Goal: Information Seeking & Learning: Learn about a topic

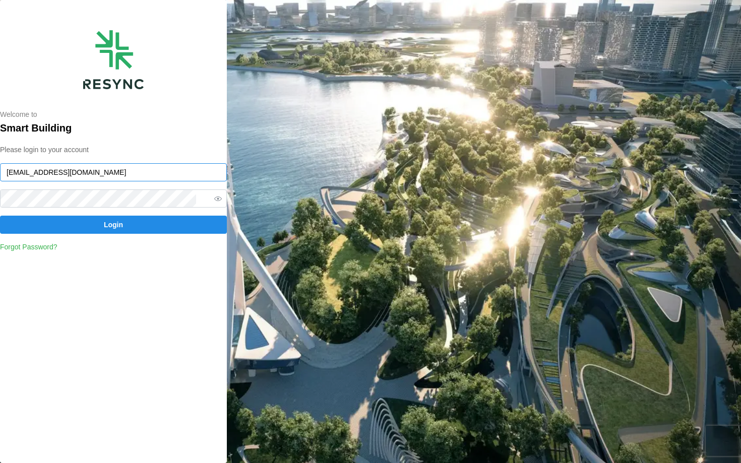
click at [71, 173] on input "[EMAIL_ADDRESS][DOMAIN_NAME]" at bounding box center [113, 172] width 227 height 18
type input "chuanlim_display@resynctech.com"
click at [162, 222] on span "Login" at bounding box center [114, 224] width 208 height 17
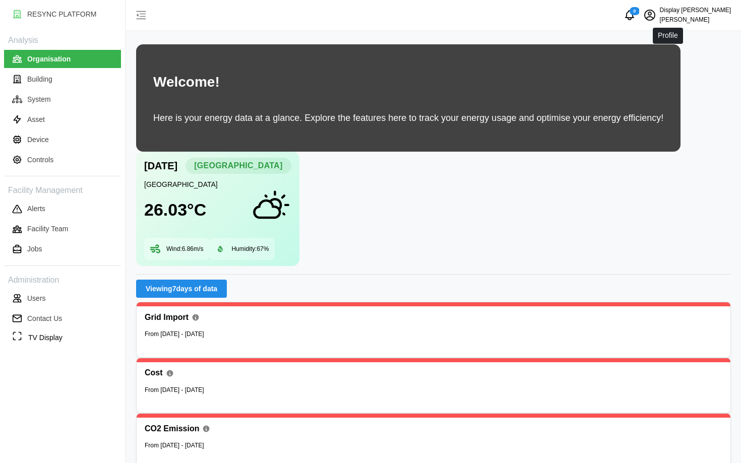
click at [656, 18] on icon "schedule" at bounding box center [650, 15] width 12 height 12
click at [671, 79] on div "Logout" at bounding box center [694, 76] width 72 height 11
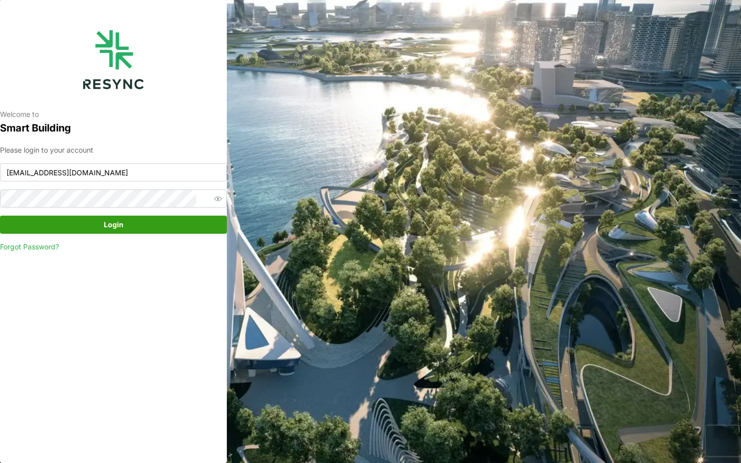
click at [106, 230] on span "Login" at bounding box center [114, 224] width 20 height 17
click at [111, 180] on input "continental_display@resynctech.com" at bounding box center [113, 172] width 227 height 18
type input "chuanlim_display@resynctech.com"
click at [161, 234] on div "Please login to your account chuanlim_display@resynctech.com Login Forgot Passw…" at bounding box center [113, 199] width 227 height 108
click at [143, 216] on div "Please login to your account chuanlim_display@resynctech.com Login Forgot Passw…" at bounding box center [113, 199] width 227 height 108
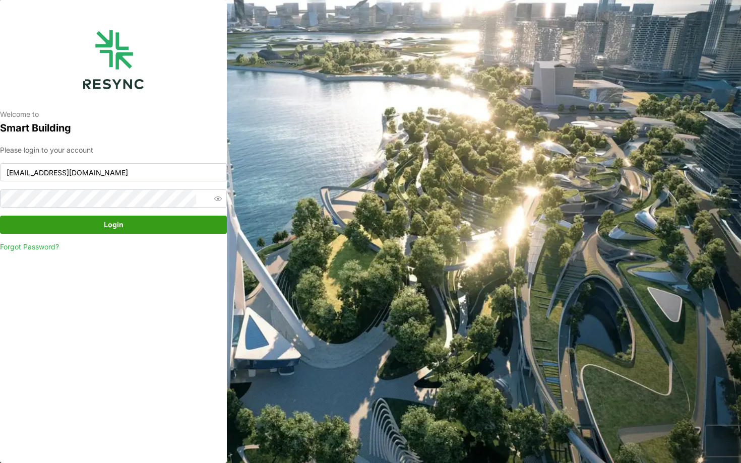
click at [152, 224] on span "Login" at bounding box center [114, 224] width 208 height 17
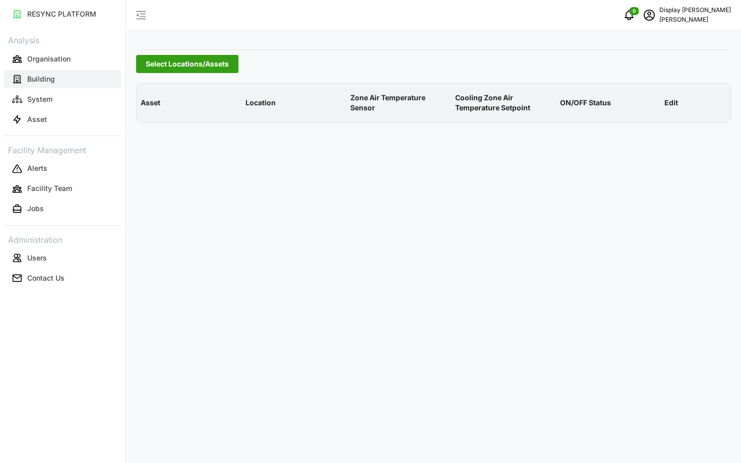
click at [68, 70] on button "Building" at bounding box center [62, 79] width 117 height 18
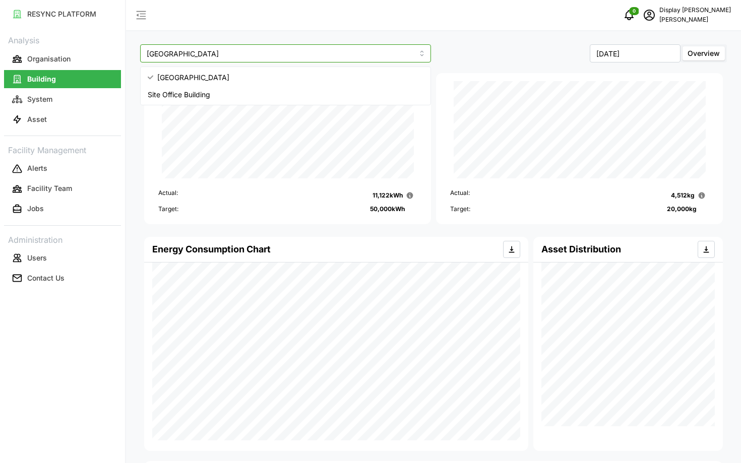
click at [202, 58] on input "[GEOGRAPHIC_DATA]" at bounding box center [285, 53] width 291 height 18
click at [218, 90] on div "Site Office Building" at bounding box center [286, 94] width 286 height 17
type input "Site Office Building"
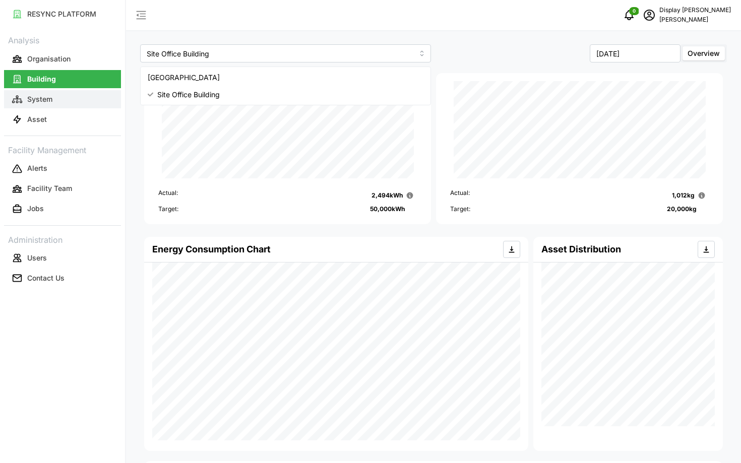
click at [60, 106] on button "System" at bounding box center [62, 99] width 117 height 18
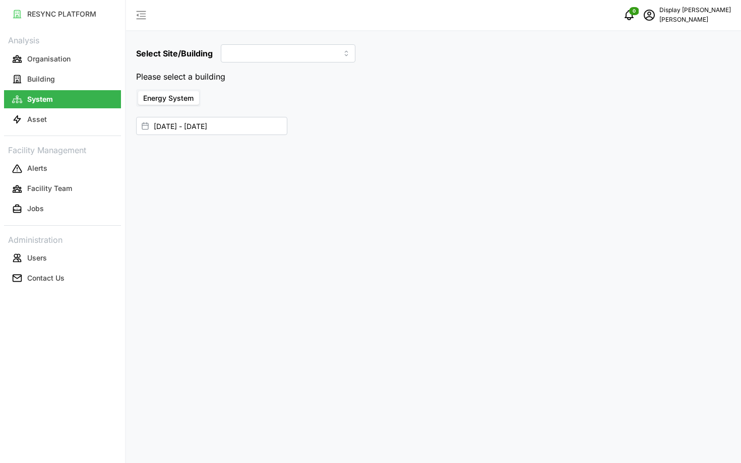
type input "[GEOGRAPHIC_DATA]"
click at [242, 115] on div "[DATE] - [DATE]" at bounding box center [433, 114] width 595 height 34
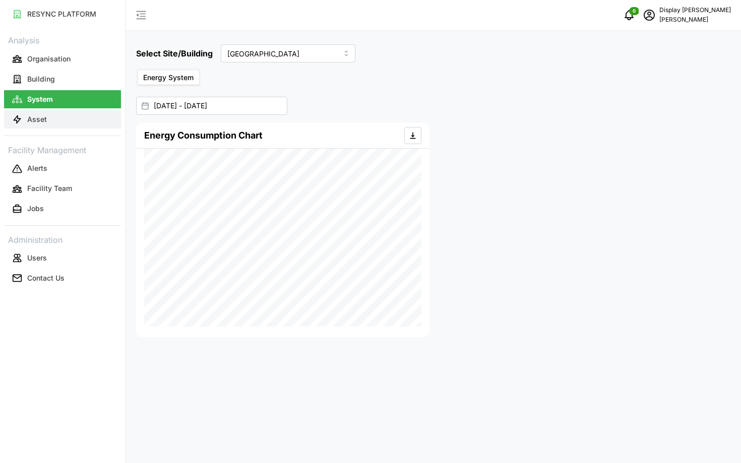
click at [85, 124] on button "Asset" at bounding box center [62, 119] width 117 height 18
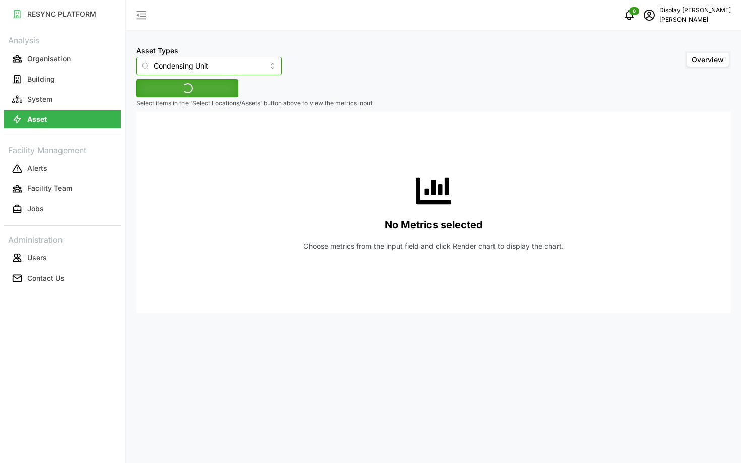
click at [177, 67] on input "Condensing Unit" at bounding box center [209, 66] width 146 height 18
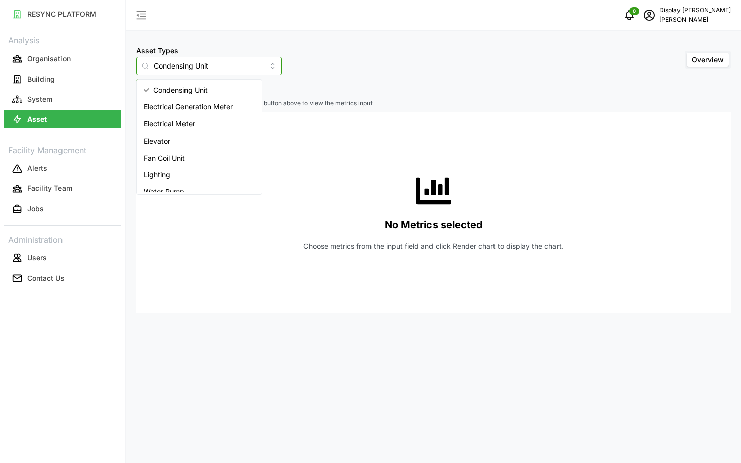
click at [177, 128] on span "Electrical Meter" at bounding box center [169, 123] width 51 height 11
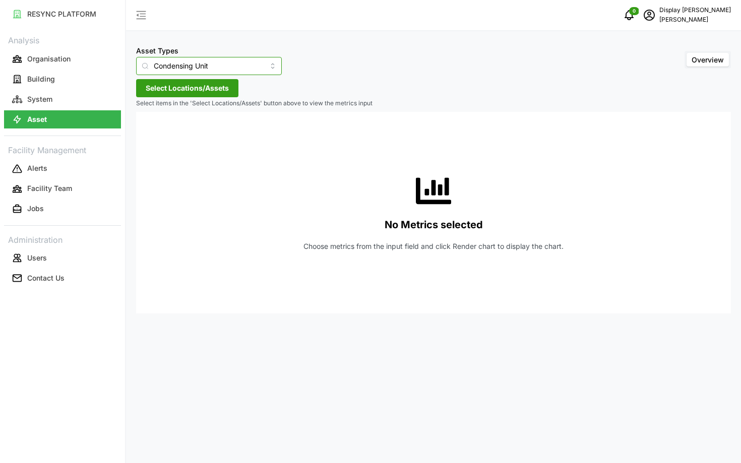
type input "Electrical Meter"
click at [207, 89] on span "Select Locations/Assets" at bounding box center [187, 88] width 83 height 17
type input "d"
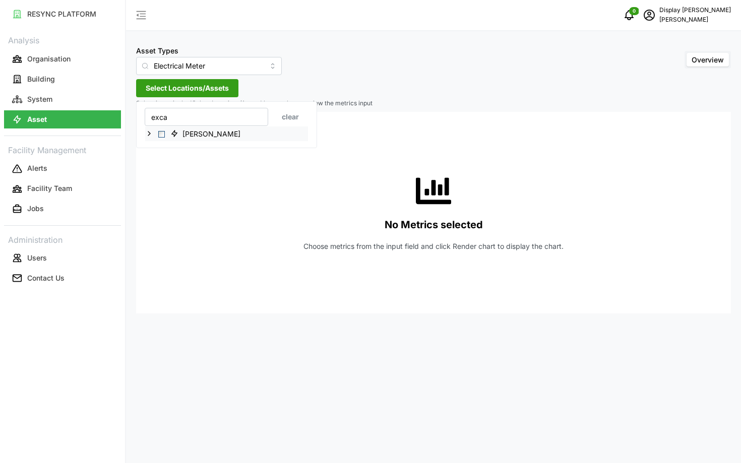
type input "exca"
click at [149, 132] on polyline at bounding box center [149, 134] width 2 height 4
click at [156, 146] on icon at bounding box center [157, 148] width 8 height 8
click at [162, 164] on icon at bounding box center [165, 163] width 8 height 8
click at [188, 177] on span "Select Excavator Workshop" at bounding box center [185, 177] width 7 height 7
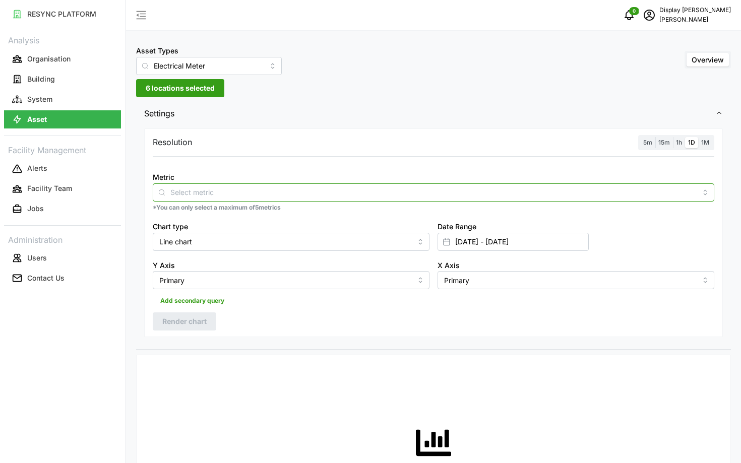
click at [378, 184] on div at bounding box center [434, 192] width 562 height 18
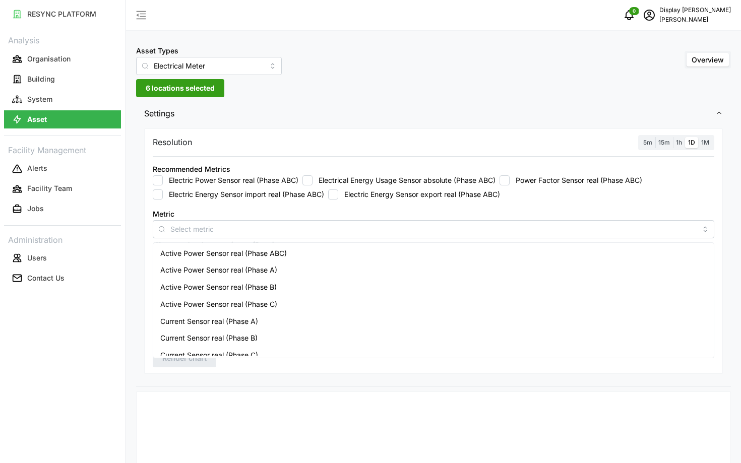
click at [153, 83] on span "6 locations selected" at bounding box center [180, 88] width 69 height 17
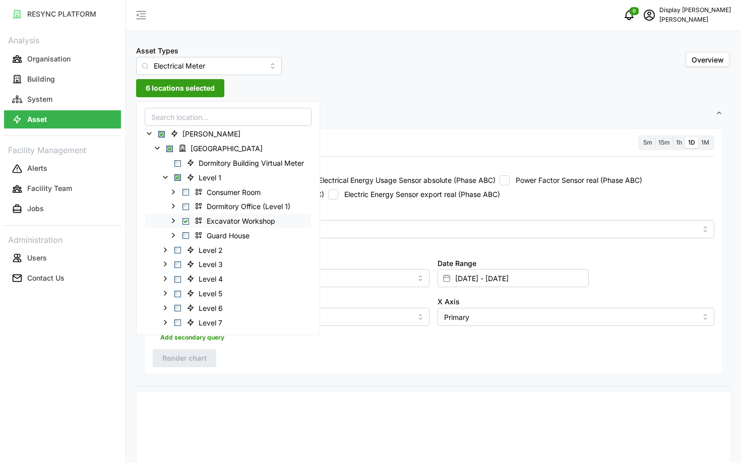
click at [174, 218] on icon at bounding box center [173, 221] width 8 height 8
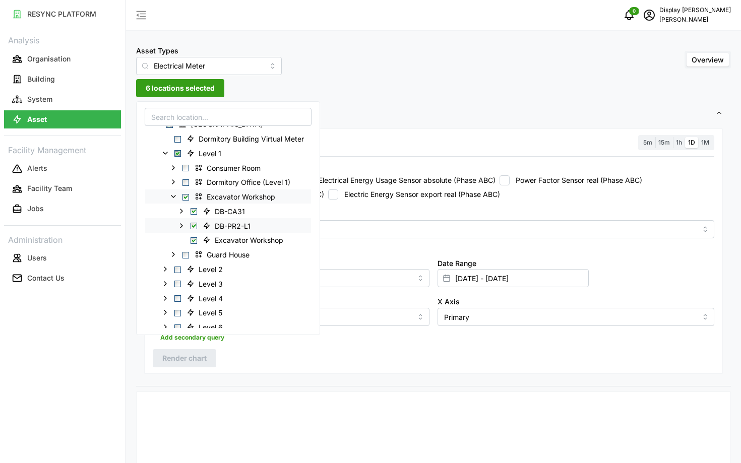
click at [194, 224] on span "Select DB-PR2-L1" at bounding box center [194, 226] width 7 height 7
click at [196, 210] on span "Select DB-CA31" at bounding box center [194, 211] width 7 height 7
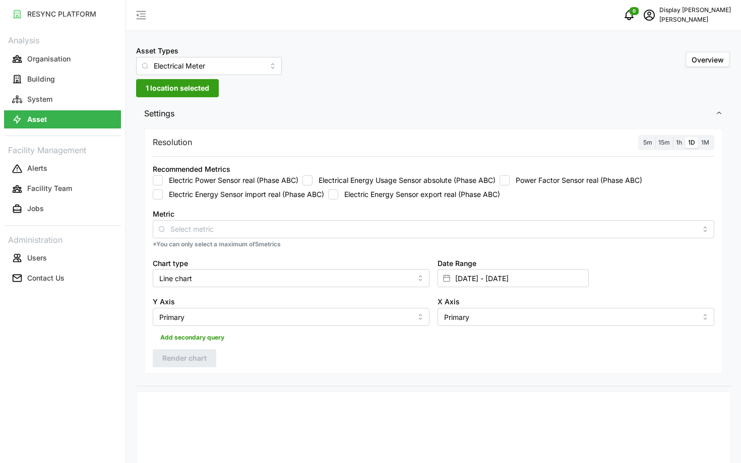
click at [379, 144] on div "Resolution 5m 15m 1h 1D 1M" at bounding box center [434, 143] width 562 height 16
click at [217, 179] on label "Electric Power Sensor real (Phase ABC)" at bounding box center [231, 180] width 136 height 10
click at [163, 179] on input "Electric Power Sensor real (Phase ABC)" at bounding box center [158, 180] width 10 height 10
click at [174, 356] on span "Render chart" at bounding box center [184, 358] width 44 height 17
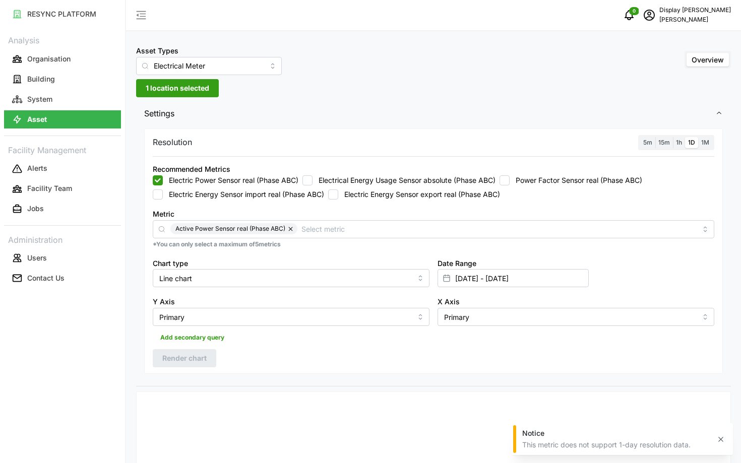
click at [647, 144] on span "5m" at bounding box center [647, 143] width 9 height 8
click at [640, 137] on input "5m" at bounding box center [640, 137] width 0 height 0
click at [171, 360] on span "Render chart" at bounding box center [184, 358] width 44 height 17
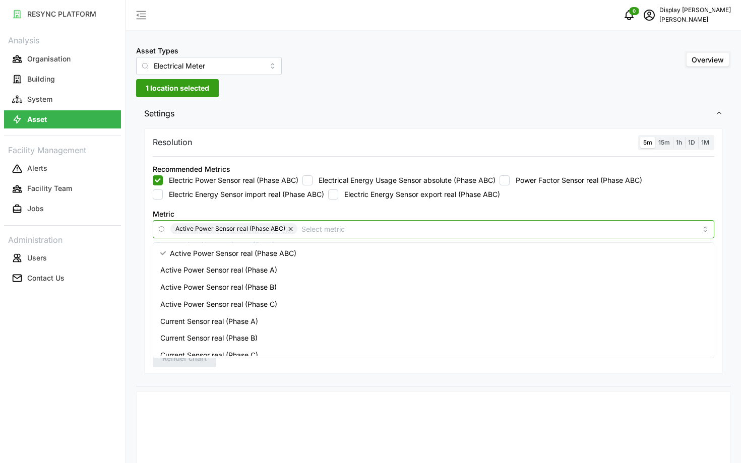
click at [481, 226] on input "Metric" at bounding box center [498, 228] width 395 height 11
click at [287, 233] on button "button" at bounding box center [291, 228] width 12 height 11
checkbox input "false"
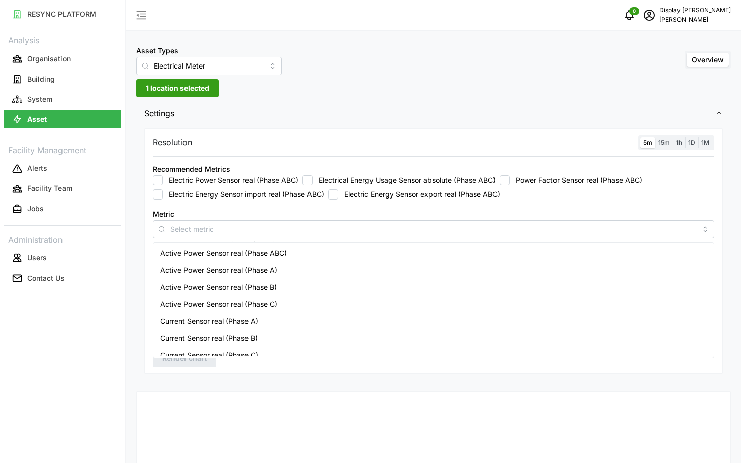
click at [355, 182] on label "Electrical Energy Usage Sensor absolute (Phase ABC)" at bounding box center [404, 180] width 183 height 10
click at [313, 182] on input "Electrical Energy Usage Sensor absolute (Phase ABC)" at bounding box center [307, 180] width 10 height 10
checkbox input "true"
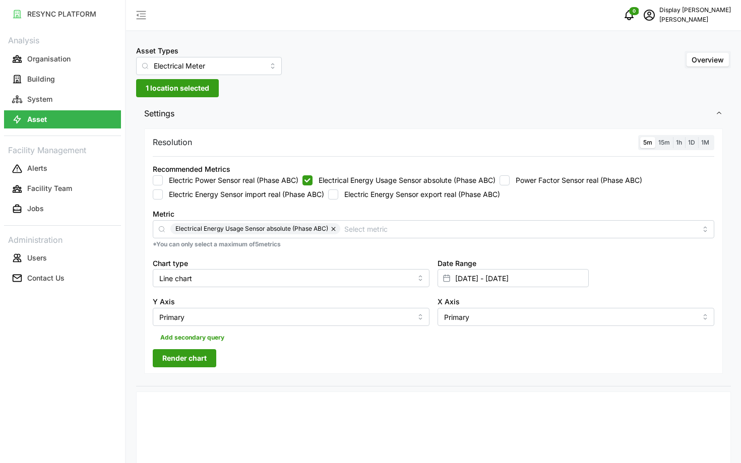
click at [192, 365] on span "Render chart" at bounding box center [184, 358] width 44 height 17
click at [523, 277] on input "[DATE] - [DATE]" at bounding box center [513, 278] width 151 height 18
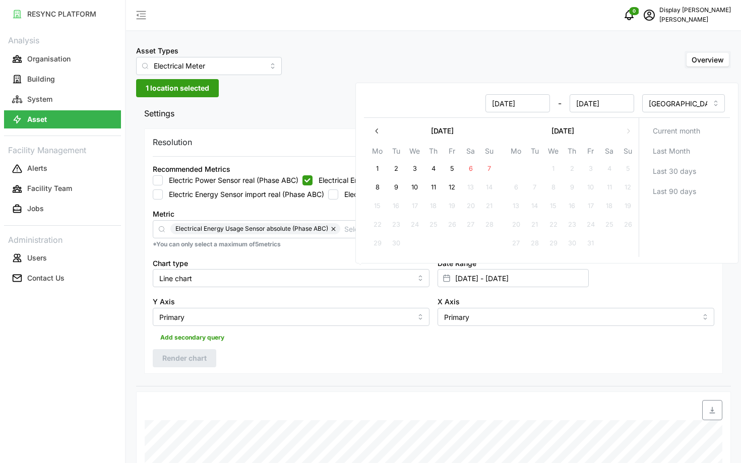
click at [453, 191] on button "12" at bounding box center [452, 187] width 18 height 18
type input "[DATE] - [DATE]"
type input "[DATE]"
click at [413, 192] on button "10" at bounding box center [415, 187] width 18 height 18
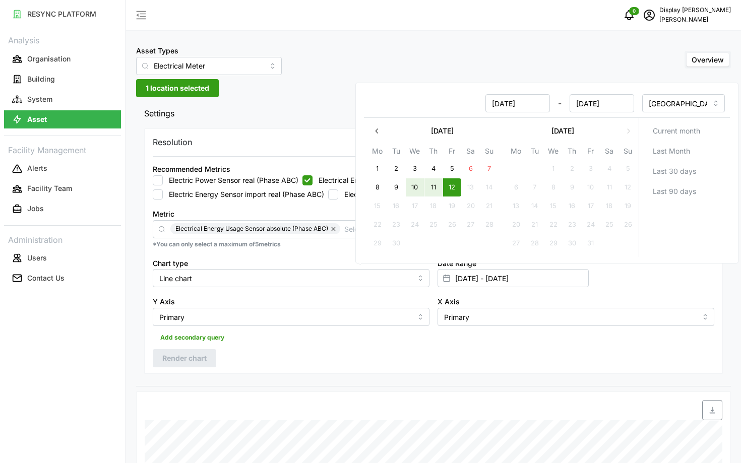
type input "[DATE] - [DATE]"
type input "[DATE]"
click at [353, 381] on div "Resolution 5m 15m 1h 1D 1M Recommended Metrics Electric Power Sensor real (Phas…" at bounding box center [433, 256] width 595 height 261
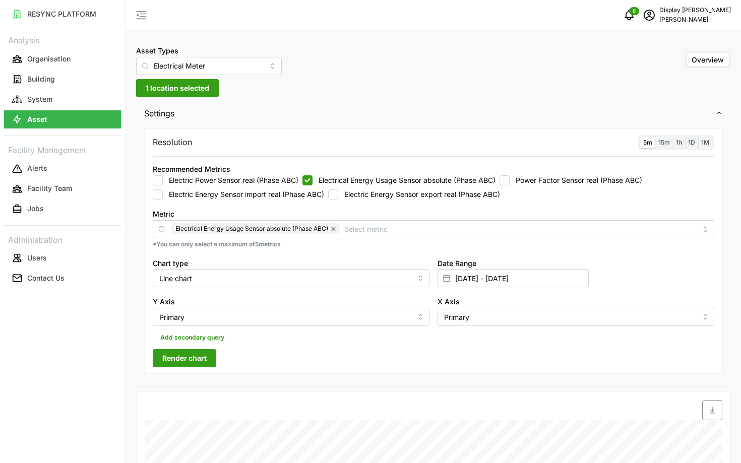
click at [188, 358] on span "Render chart" at bounding box center [184, 358] width 44 height 17
click at [198, 175] on label "Electric Power Sensor real (Phase ABC)" at bounding box center [231, 180] width 136 height 10
click at [163, 175] on input "Electric Power Sensor real (Phase ABC)" at bounding box center [158, 180] width 10 height 10
checkbox input "true"
click at [313, 178] on input "Electrical Energy Usage Sensor absolute (Phase ABC)" at bounding box center [307, 180] width 10 height 10
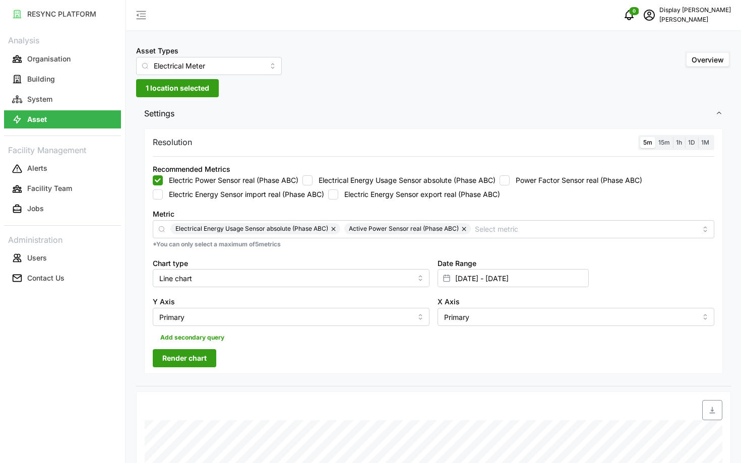
checkbox input "false"
click at [185, 370] on div "Resolution 5m 15m 1h 1D 1M Recommended Metrics Electric Power Sensor real (Phas…" at bounding box center [433, 252] width 579 height 246
click at [180, 362] on span "Render chart" at bounding box center [184, 358] width 44 height 17
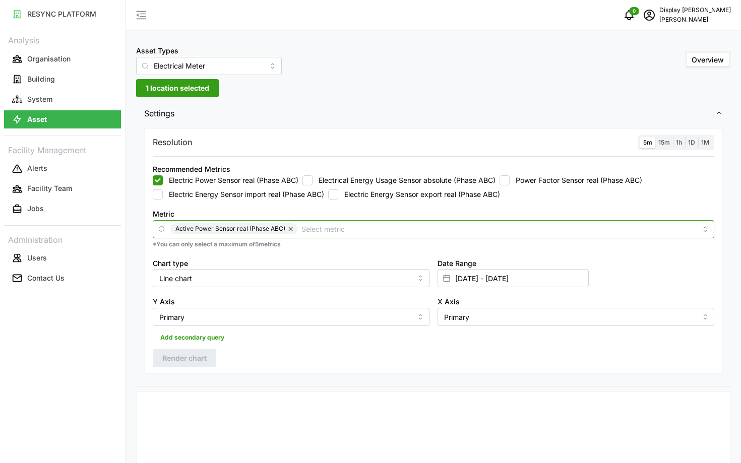
click at [496, 230] on input "Metric" at bounding box center [498, 228] width 395 height 11
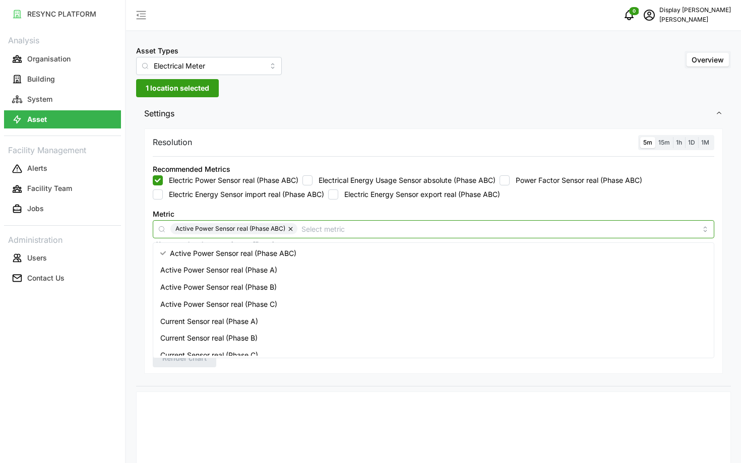
click at [416, 273] on div "Active Power Sensor real (Phase A)" at bounding box center [433, 270] width 556 height 17
click at [422, 288] on div "Active Power Sensor real (Phase B)" at bounding box center [433, 287] width 556 height 17
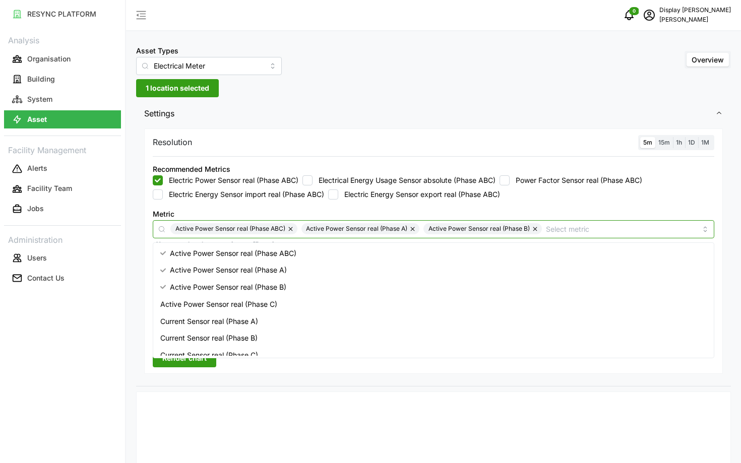
click at [424, 297] on div "Active Power Sensor real (Phase C)" at bounding box center [433, 304] width 556 height 17
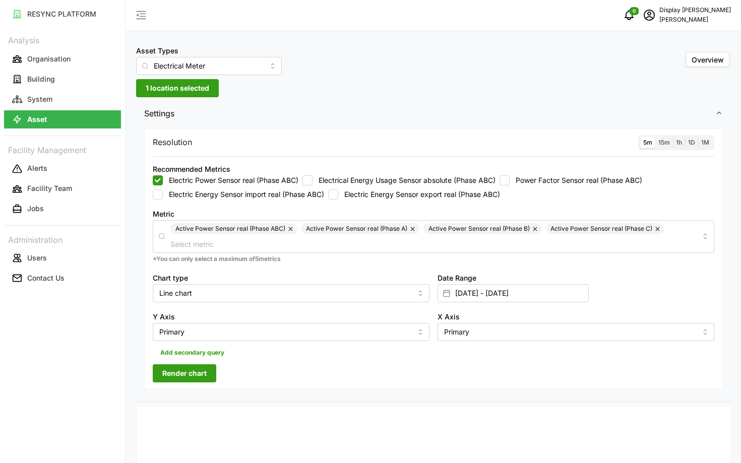
click at [169, 381] on span "Render chart" at bounding box center [184, 373] width 44 height 17
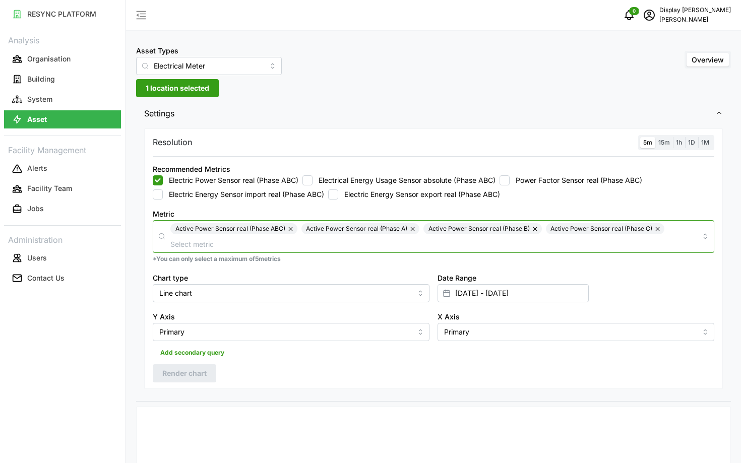
click at [279, 245] on input "Metric" at bounding box center [433, 243] width 526 height 11
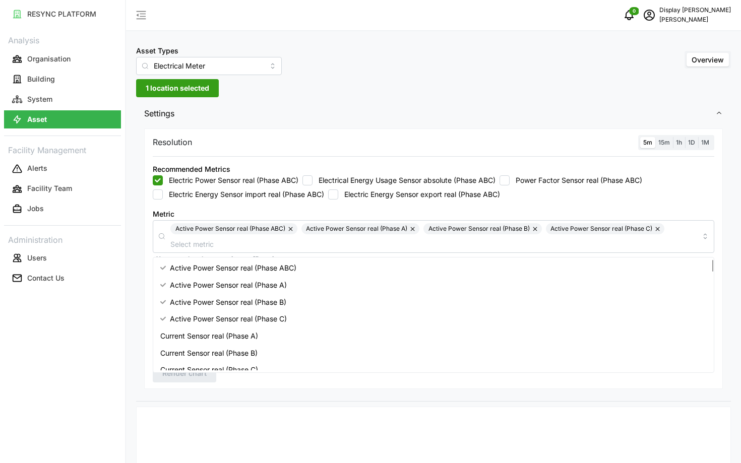
click at [264, 144] on div "Resolution 5m 15m 1h 1D 1M" at bounding box center [434, 143] width 562 height 16
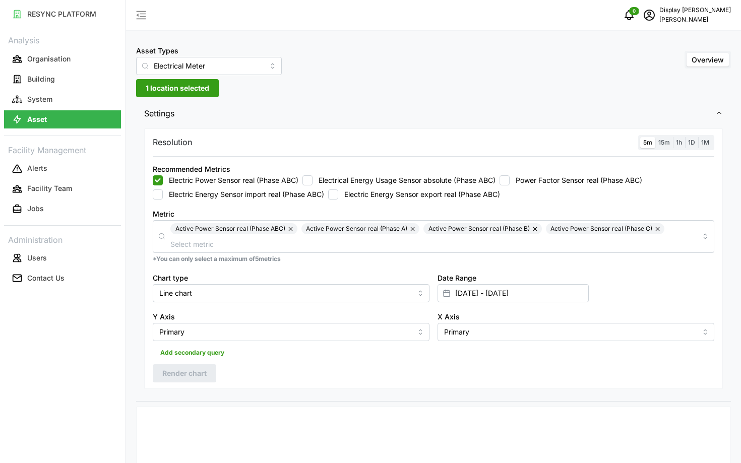
click at [162, 95] on span "1 location selected" at bounding box center [178, 88] width 64 height 17
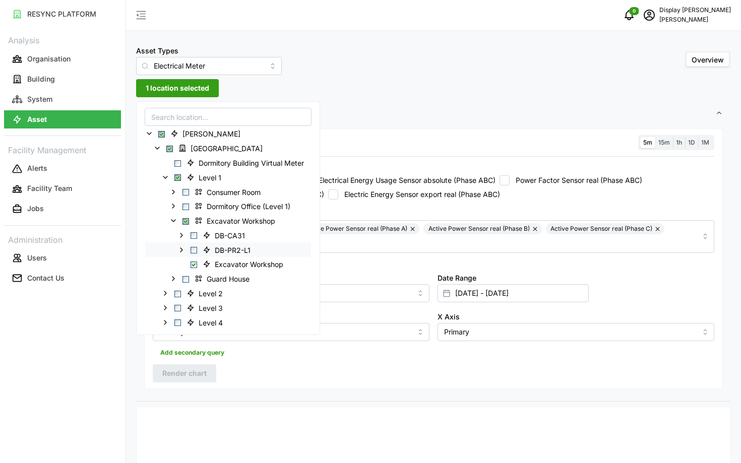
click at [182, 247] on icon at bounding box center [181, 249] width 8 height 8
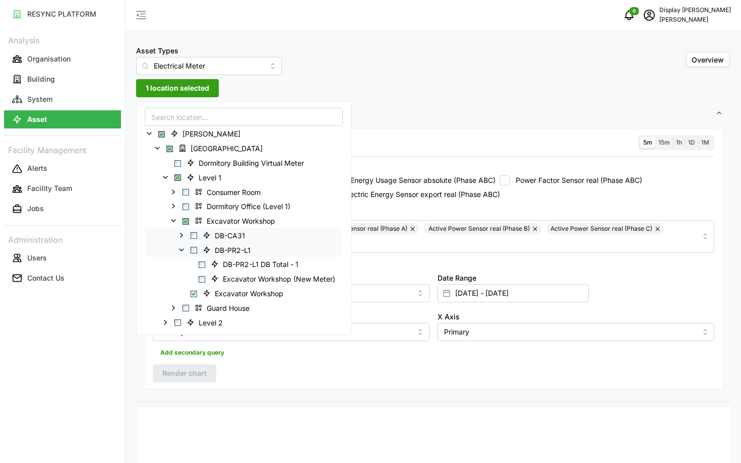
click at [183, 236] on icon at bounding box center [181, 235] width 8 height 8
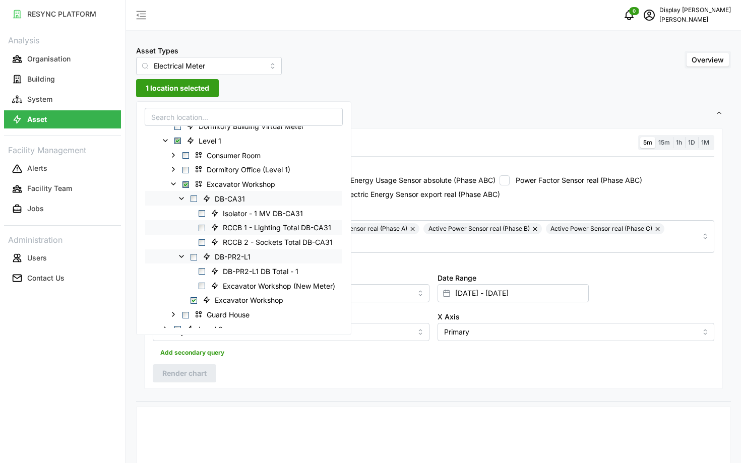
scroll to position [42, 0]
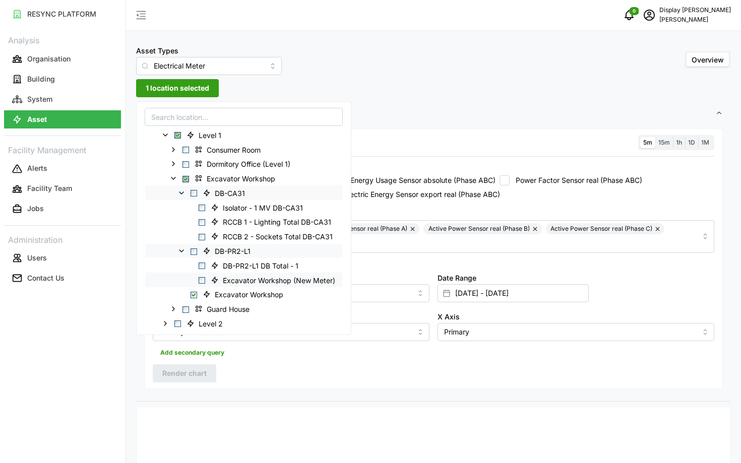
click at [203, 283] on span "Select Excavator Workshop (New Meter)" at bounding box center [202, 280] width 7 height 7
click at [203, 266] on span "Select DB-PR2-L1 DB Total - 1" at bounding box center [202, 266] width 7 height 7
click at [202, 231] on div "RCCB 2 - Sockets Total DB-CA31" at bounding box center [243, 236] width 197 height 15
click at [204, 239] on span "Select RCCB 2 - Sockets Total DB-CA31" at bounding box center [202, 237] width 7 height 7
click at [202, 222] on span "Select RCCB 1 - Lighting Total DB-CA31" at bounding box center [202, 222] width 7 height 7
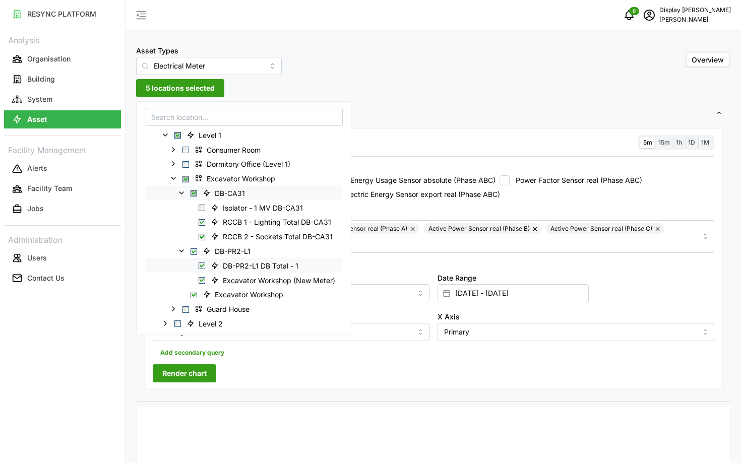
click at [208, 262] on span "DB-PR2-L1 DB Total - 1" at bounding box center [256, 266] width 99 height 12
click at [202, 211] on div "Isolator - 1 MV DB-CA31" at bounding box center [243, 207] width 197 height 15
click at [202, 210] on span "Select Isolator - 1 MV DB-CA31" at bounding box center [202, 208] width 7 height 7
click at [196, 292] on span "Select Excavator Workshop" at bounding box center [194, 295] width 7 height 7
click at [192, 375] on span "Render chart" at bounding box center [184, 373] width 44 height 17
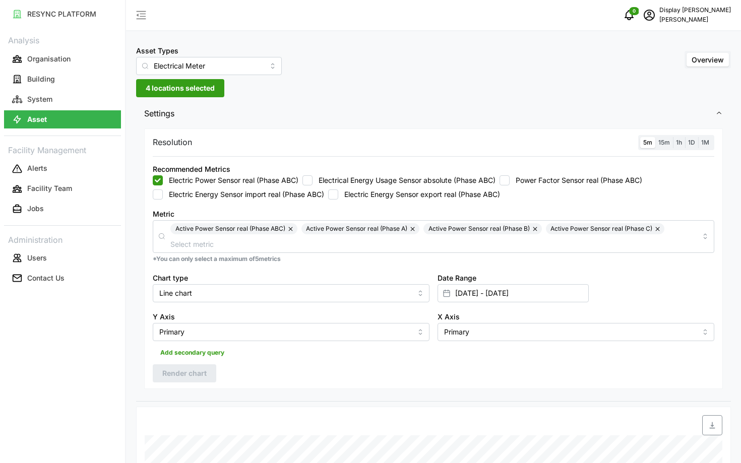
click at [411, 232] on button "button" at bounding box center [413, 228] width 12 height 11
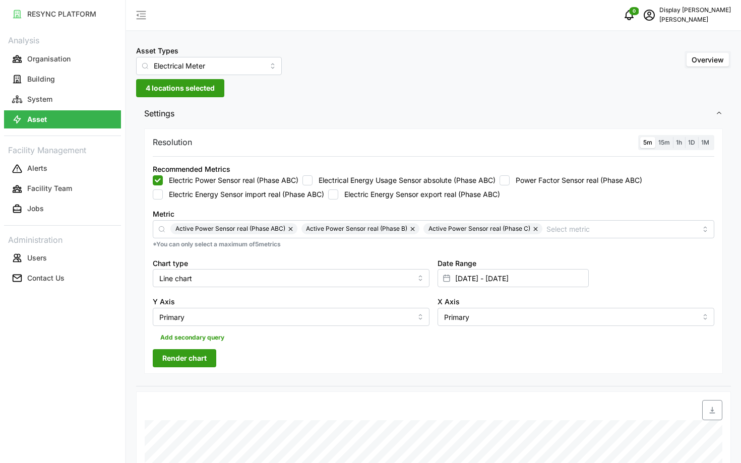
click at [416, 230] on button "button" at bounding box center [413, 228] width 12 height 11
click at [416, 230] on button "button" at bounding box center [414, 228] width 12 height 11
click at [206, 351] on span "Render chart" at bounding box center [184, 358] width 44 height 17
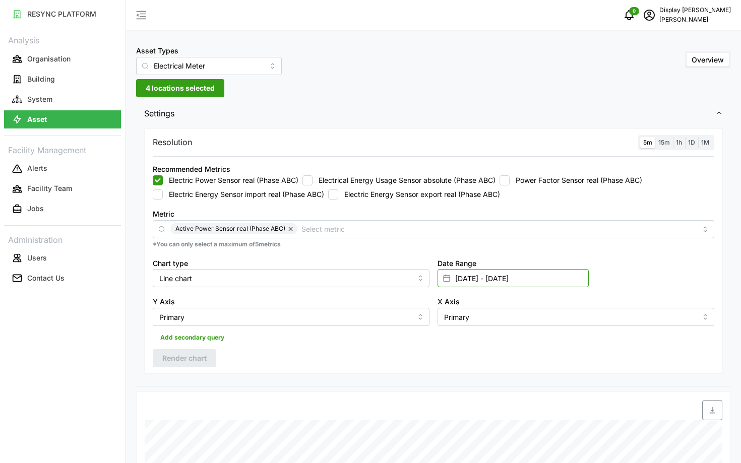
click at [528, 286] on input "[DATE] - [DATE]" at bounding box center [513, 278] width 151 height 18
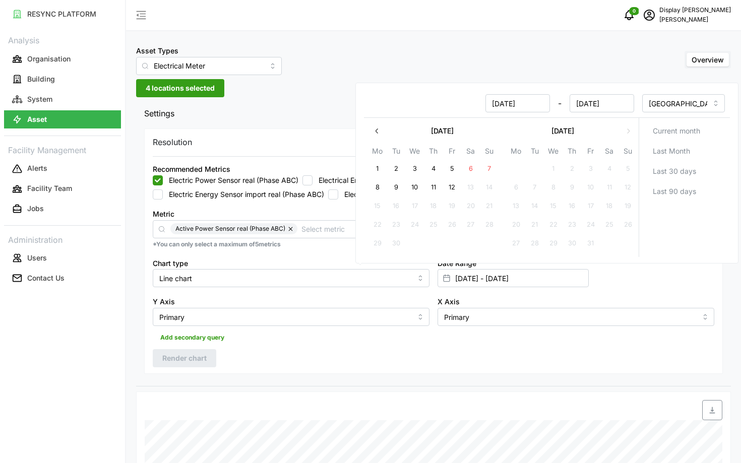
click at [427, 186] on button "11" at bounding box center [433, 187] width 18 height 18
type input "[DATE] - [DATE]"
type input "[DATE]"
click at [427, 186] on button "11" at bounding box center [433, 187] width 18 height 18
type input "[DATE] - [DATE]"
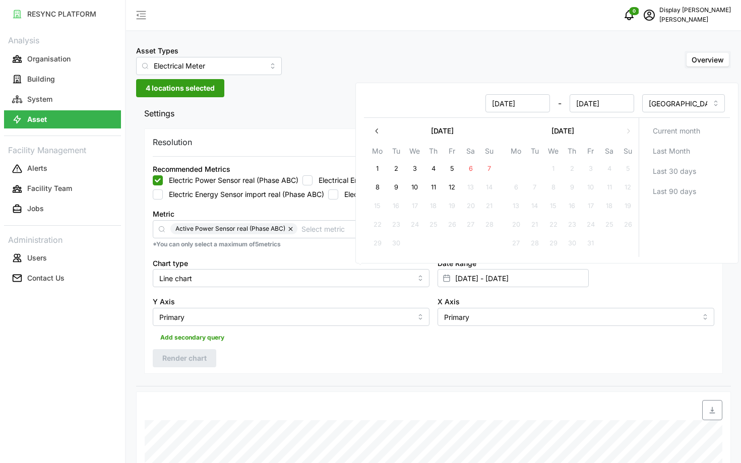
type input "[DATE]"
click at [340, 363] on div "Resolution 5m 15m 1h 1D 1M Recommended Metrics Electric Power Sensor real (Phas…" at bounding box center [433, 252] width 579 height 246
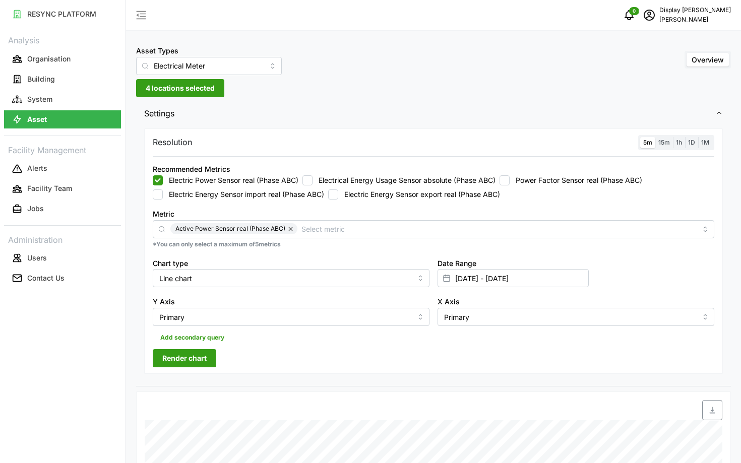
click at [200, 361] on span "Render chart" at bounding box center [184, 358] width 44 height 17
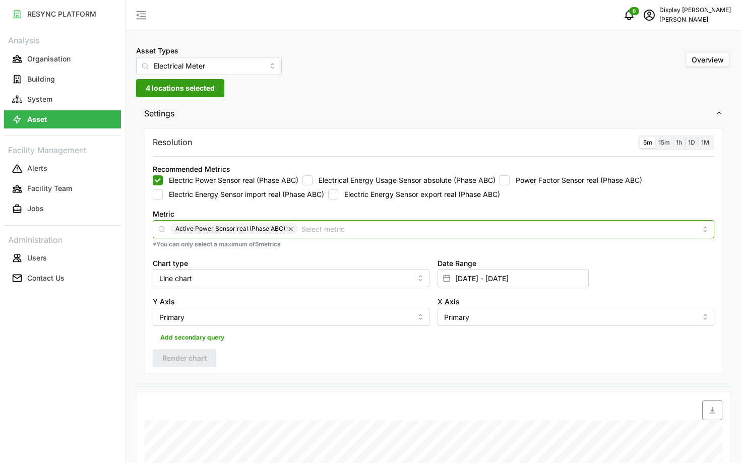
click at [444, 228] on input "Metric" at bounding box center [498, 228] width 395 height 11
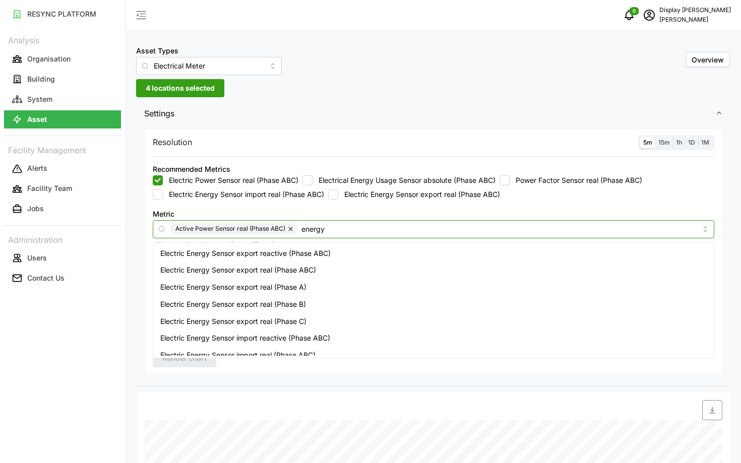
type input "energy"
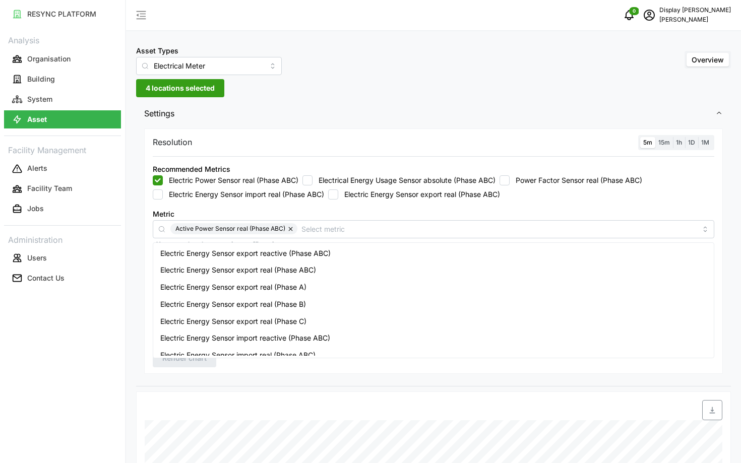
click at [332, 177] on label "Electrical Energy Usage Sensor absolute (Phase ABC)" at bounding box center [404, 180] width 183 height 10
click at [313, 177] on input "Electrical Energy Usage Sensor absolute (Phase ABC)" at bounding box center [307, 180] width 10 height 10
checkbox input "true"
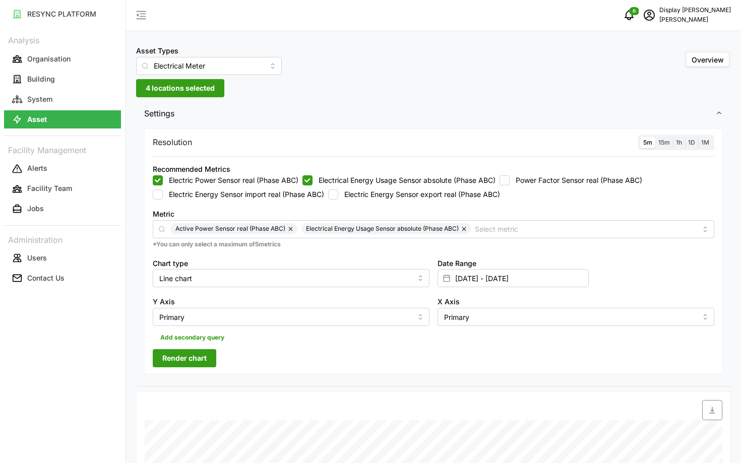
click at [290, 230] on button "button" at bounding box center [291, 228] width 12 height 11
checkbox input "false"
click at [203, 349] on div "Resolution 5m 15m 1h 1D 1M Recommended Metrics Electric Power Sensor real (Phas…" at bounding box center [433, 252] width 579 height 246
click at [195, 359] on span "Render chart" at bounding box center [184, 358] width 44 height 17
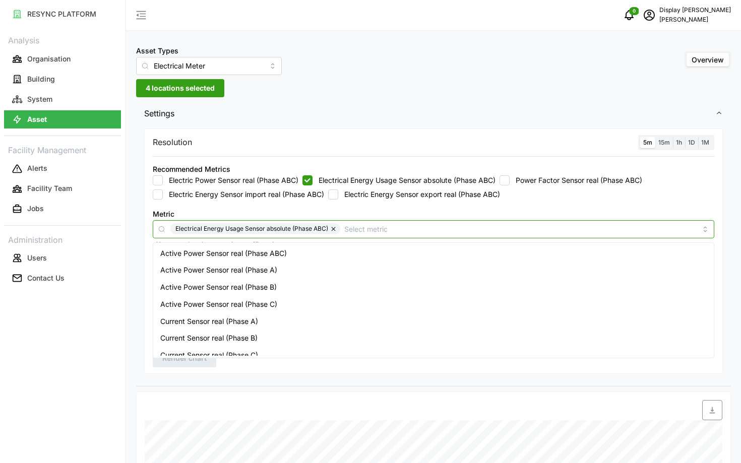
click at [433, 222] on div "Electrical Energy Usage Sensor absolute (Phase ABC)" at bounding box center [434, 229] width 562 height 18
type input "energy"
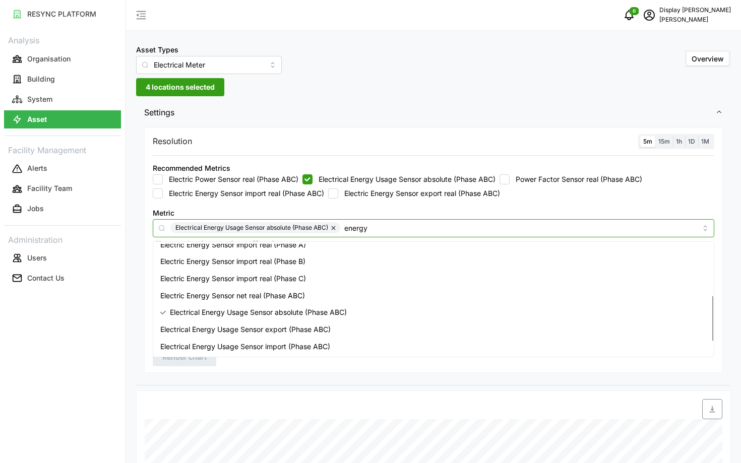
click at [327, 291] on div "Electric Energy Sensor net real (Phase ABC)" at bounding box center [433, 295] width 556 height 17
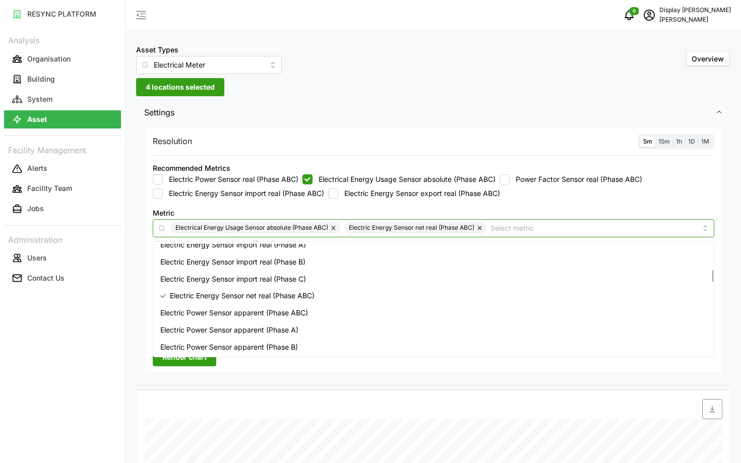
click at [336, 226] on button "button" at bounding box center [334, 227] width 12 height 11
checkbox input "false"
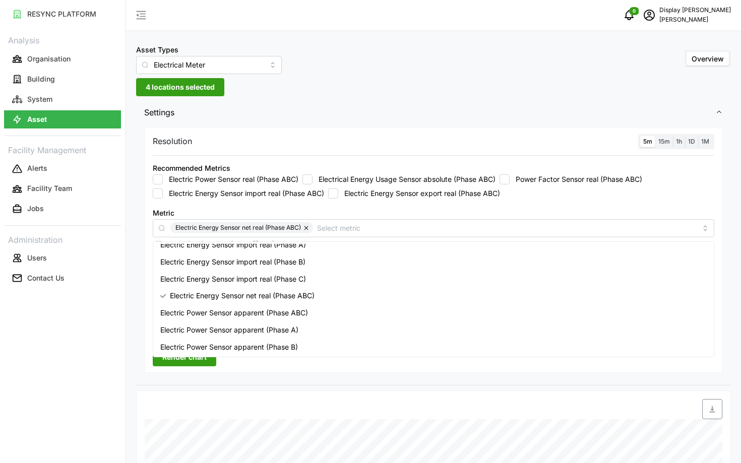
click at [191, 358] on span "Render chart" at bounding box center [184, 357] width 44 height 17
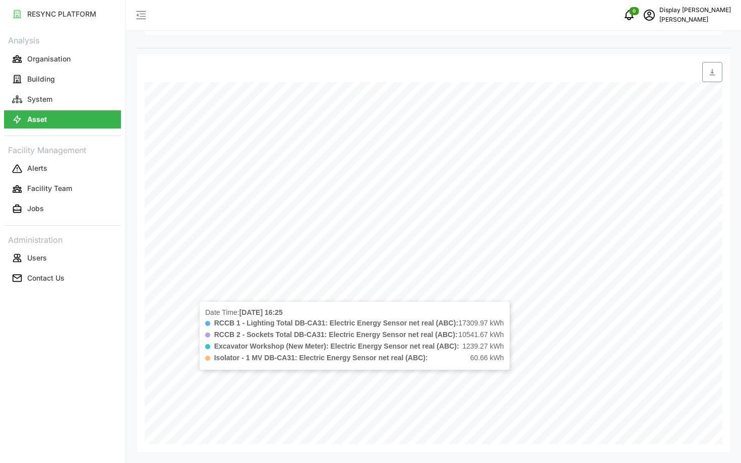
scroll to position [0, 0]
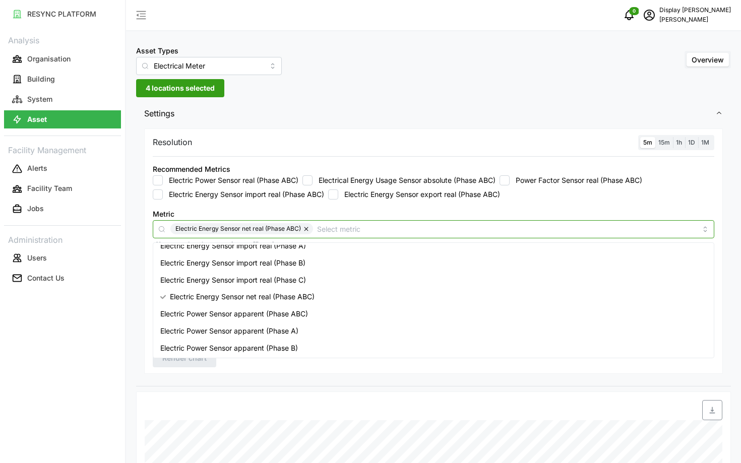
click at [479, 237] on div "Electric Energy Sensor net real (Phase ABC)" at bounding box center [434, 229] width 562 height 18
click at [305, 230] on button "button" at bounding box center [307, 228] width 12 height 11
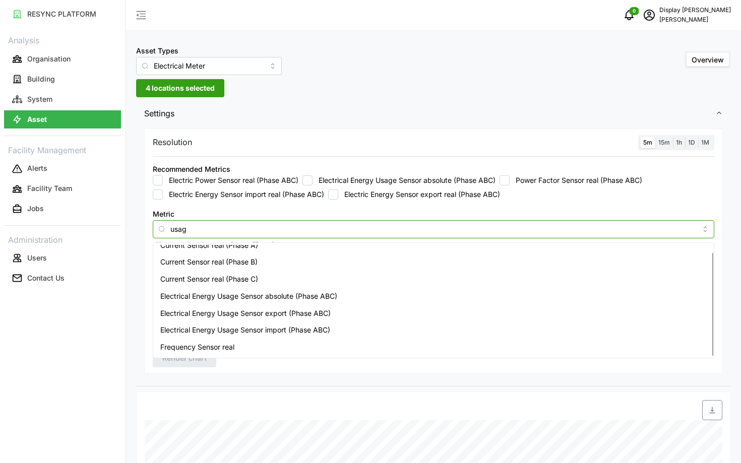
type input "usage"
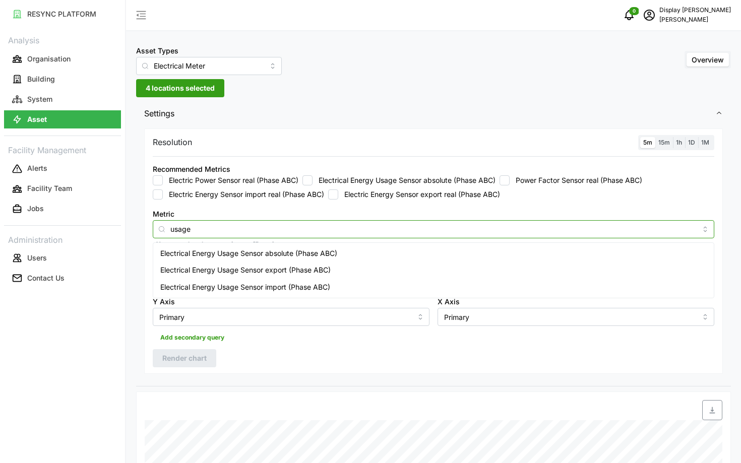
click at [298, 270] on span "Electrical Energy Usage Sensor export (Phase ABC)" at bounding box center [245, 270] width 170 height 11
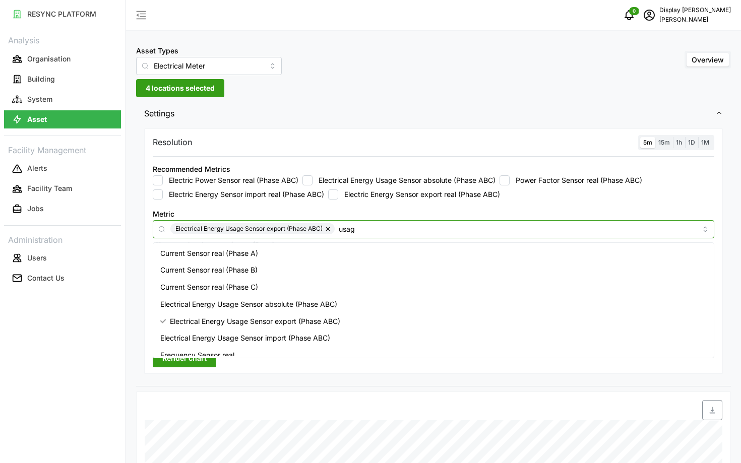
type input "usage"
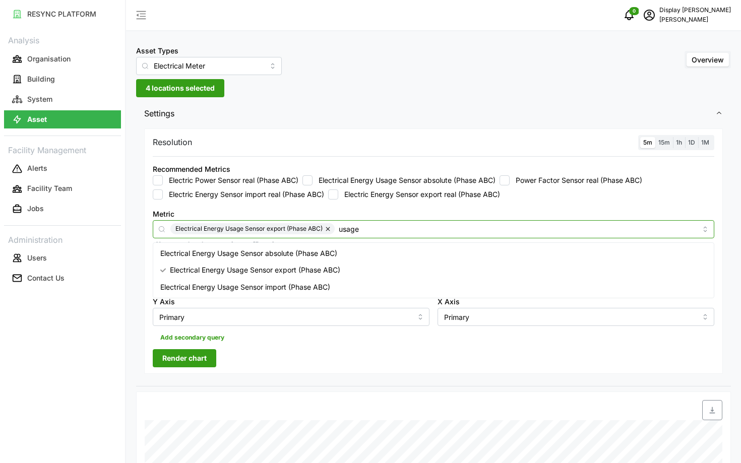
click at [290, 254] on span "Electrical Energy Usage Sensor absolute (Phase ABC)" at bounding box center [248, 253] width 177 height 11
checkbox input "true"
type input "usage"
click at [295, 284] on span "Electrical Energy Usage Sensor import (Phase ABC)" at bounding box center [245, 287] width 170 height 11
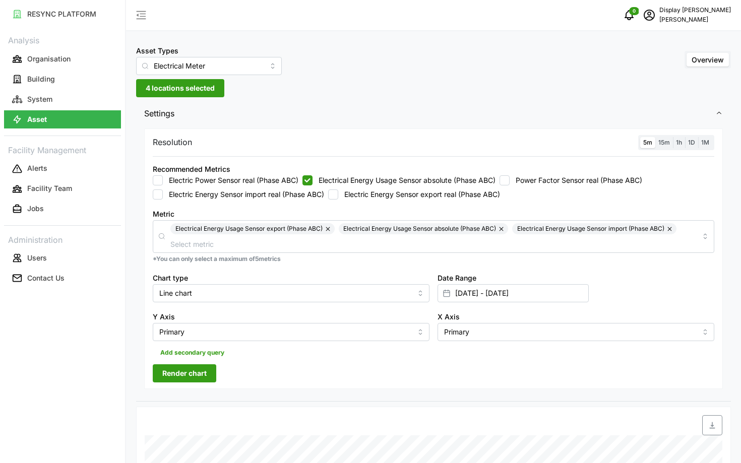
click at [188, 377] on span "Render chart" at bounding box center [184, 373] width 44 height 17
click at [670, 230] on button "button" at bounding box center [670, 228] width 12 height 11
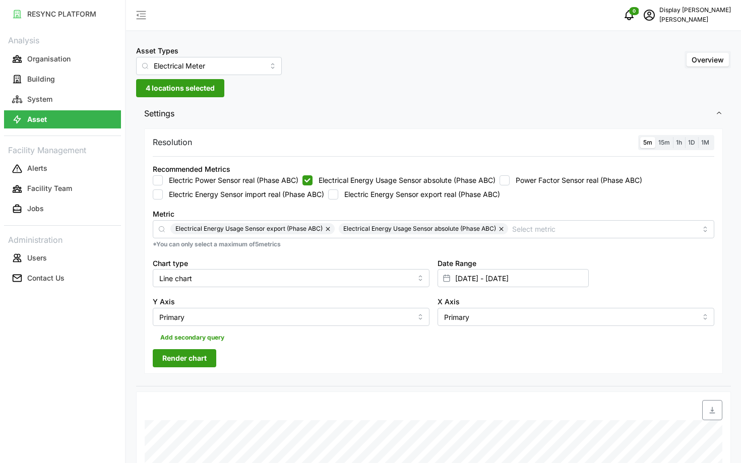
click at [503, 228] on button "button" at bounding box center [502, 228] width 12 height 11
checkbox input "false"
click at [329, 230] on button "button" at bounding box center [329, 228] width 12 height 11
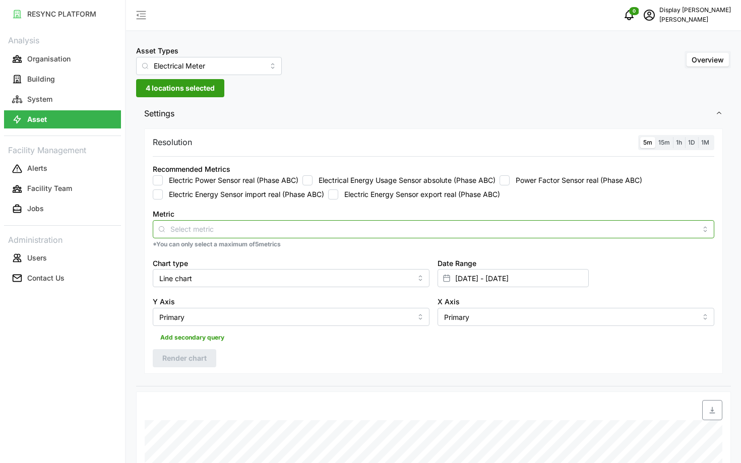
click at [329, 230] on input "Metric" at bounding box center [433, 228] width 526 height 11
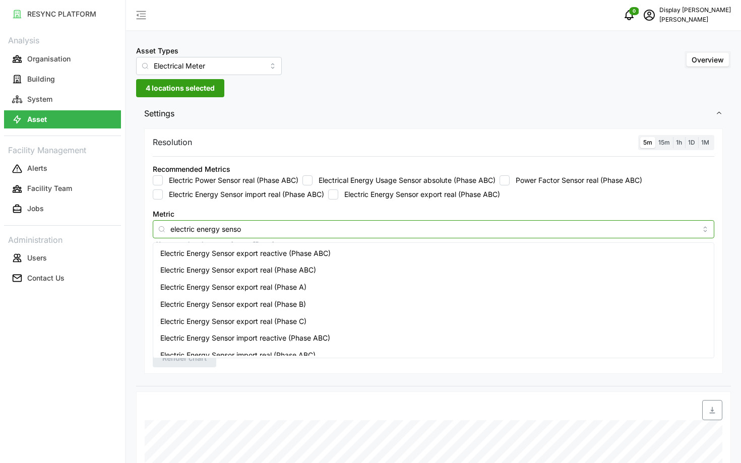
type input "electric energy sensor"
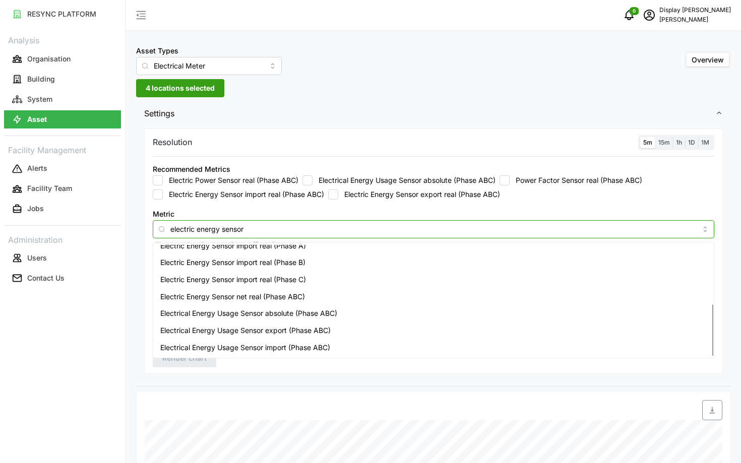
scroll to position [6, 0]
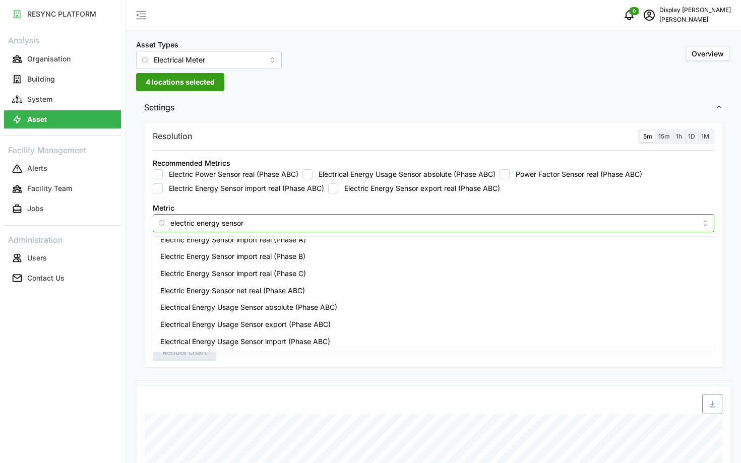
click at [303, 293] on span "Electric Energy Sensor net real (Phase ABC)" at bounding box center [232, 290] width 145 height 11
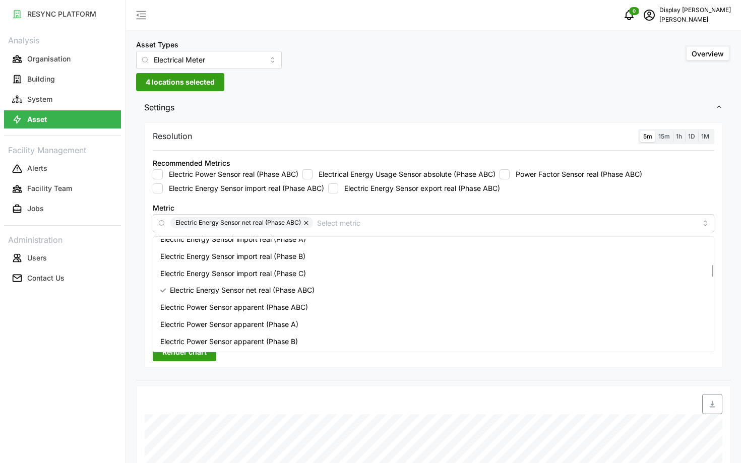
click at [299, 372] on div "Resolution 5m 15m 1h 1D 1M Recommended Metrics Electric Power Sensor real (Phas…" at bounding box center [433, 250] width 595 height 261
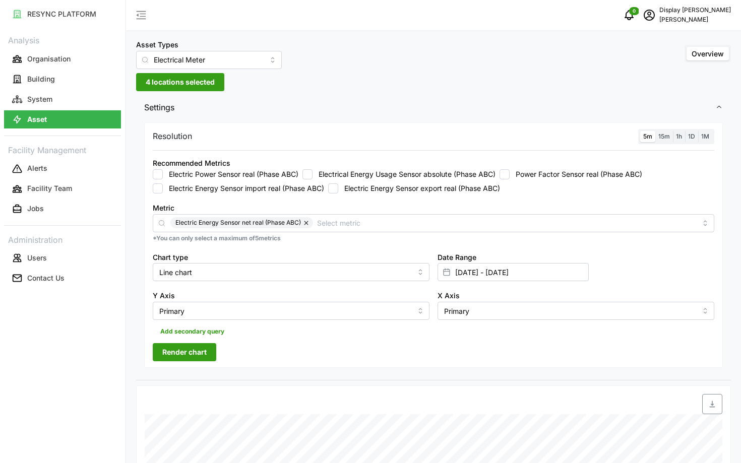
click at [178, 357] on span "Render chart" at bounding box center [184, 352] width 44 height 17
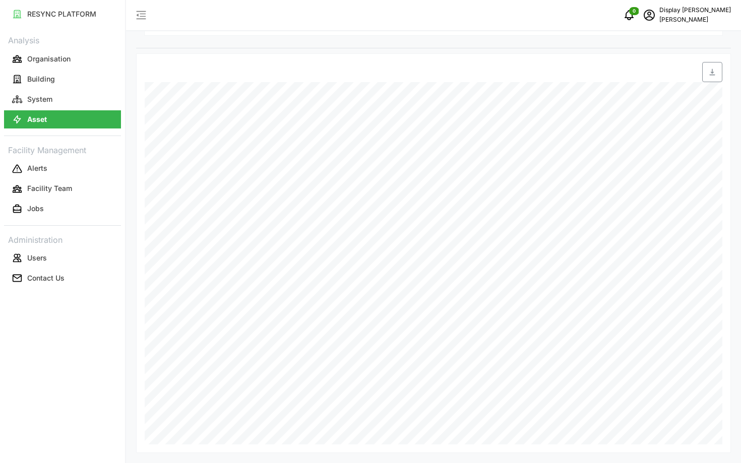
scroll to position [0, 0]
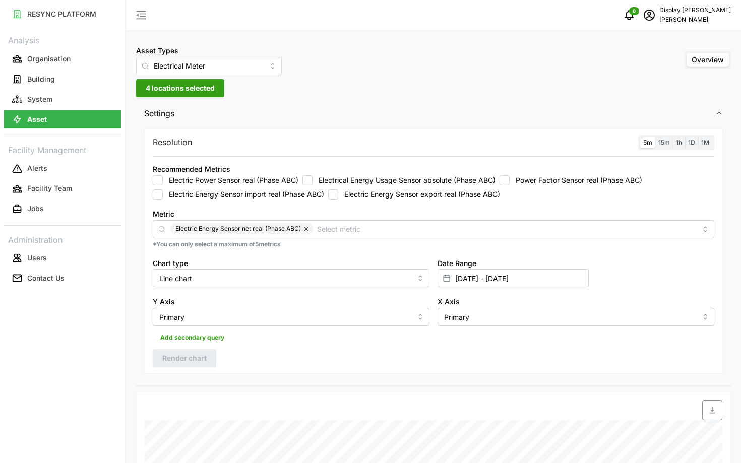
click at [183, 82] on span "4 locations selected" at bounding box center [180, 88] width 69 height 17
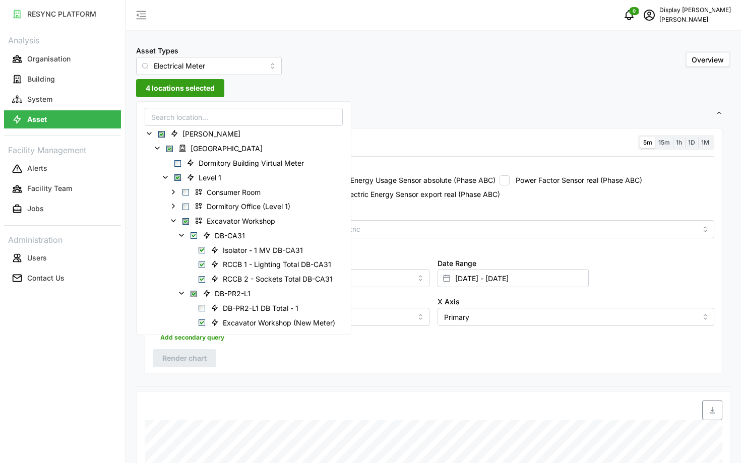
click at [173, 119] on input at bounding box center [244, 117] width 198 height 18
click at [160, 137] on span "Select Chuan Lim" at bounding box center [161, 134] width 7 height 7
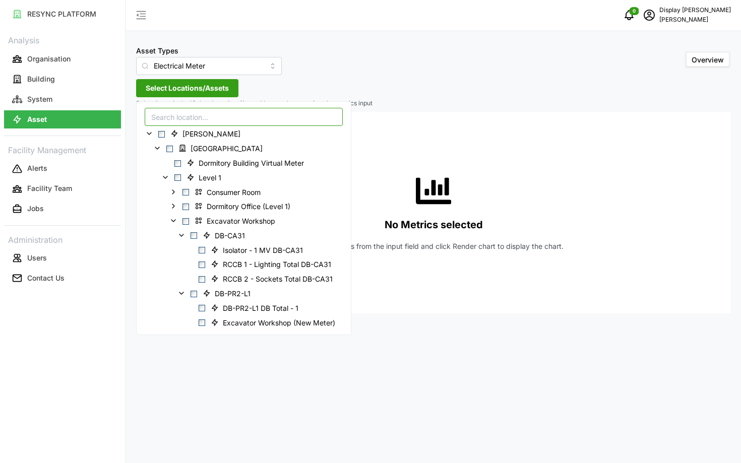
click at [180, 116] on input at bounding box center [244, 117] width 198 height 18
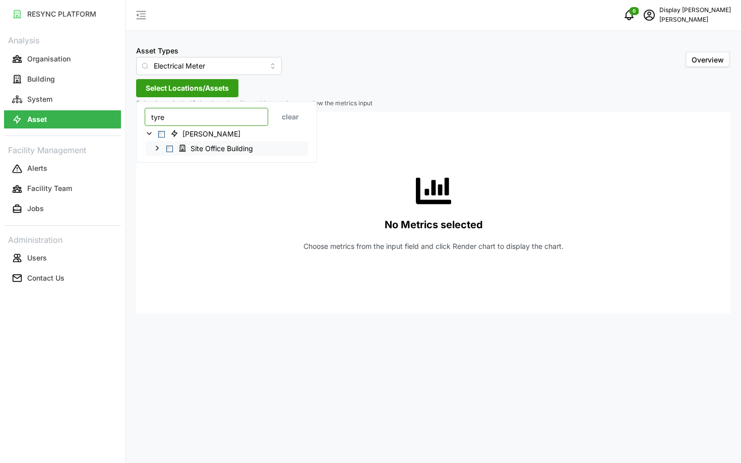
type input "tyre"
click at [155, 148] on icon at bounding box center [157, 148] width 8 height 8
click at [164, 164] on icon at bounding box center [165, 163] width 8 height 8
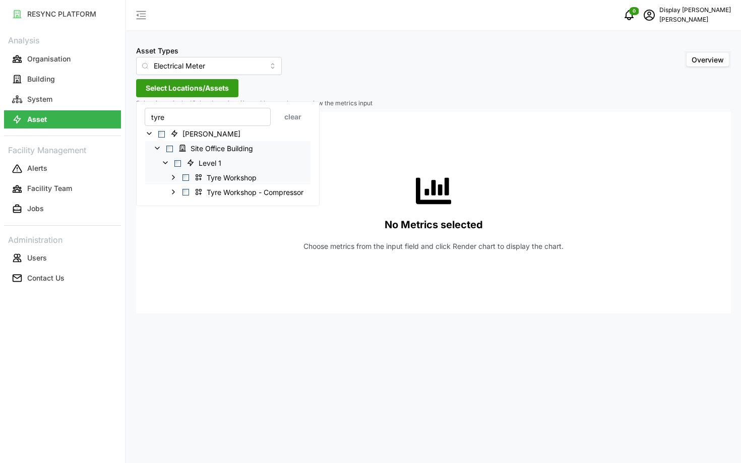
click at [173, 179] on icon at bounding box center [173, 177] width 8 height 8
click at [192, 220] on span "Select Tyre Workshop" at bounding box center [194, 221] width 7 height 7
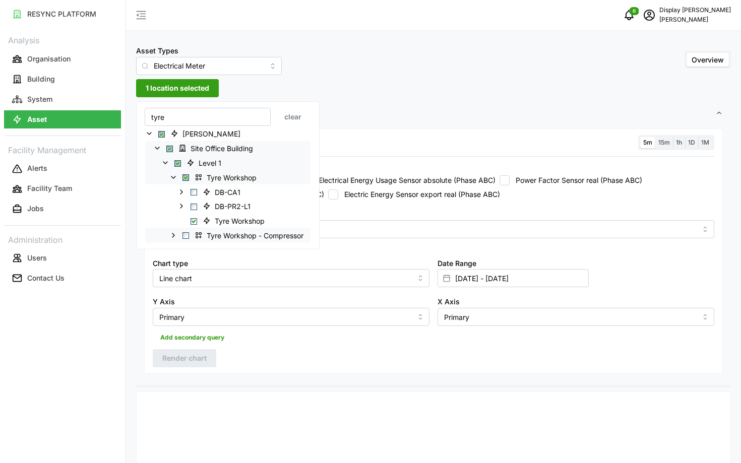
click at [174, 232] on icon at bounding box center [173, 235] width 8 height 8
click at [192, 265] on span "Select Tyre Workshop - Compressor" at bounding box center [194, 265] width 7 height 7
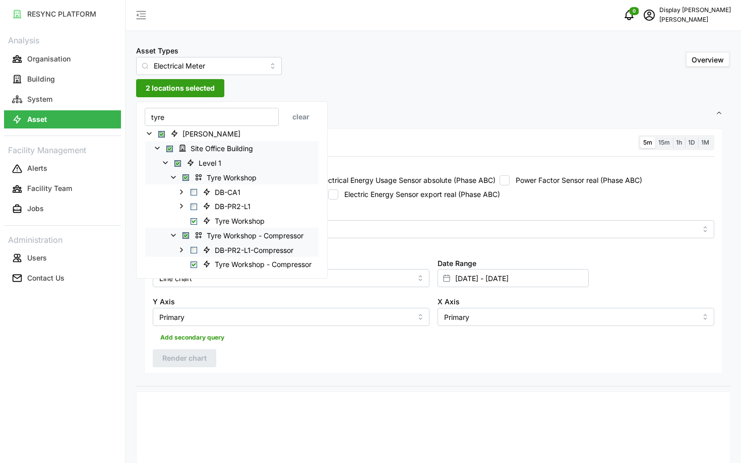
click at [179, 252] on icon at bounding box center [181, 249] width 8 height 8
click at [182, 205] on icon at bounding box center [181, 206] width 8 height 8
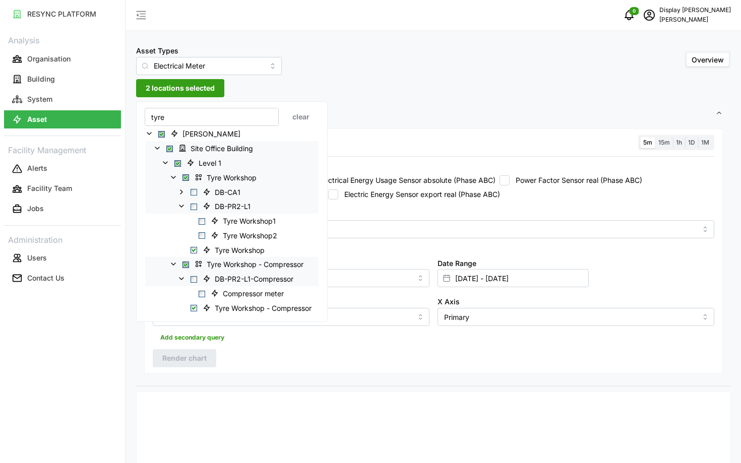
click at [183, 193] on icon at bounding box center [181, 192] width 8 height 8
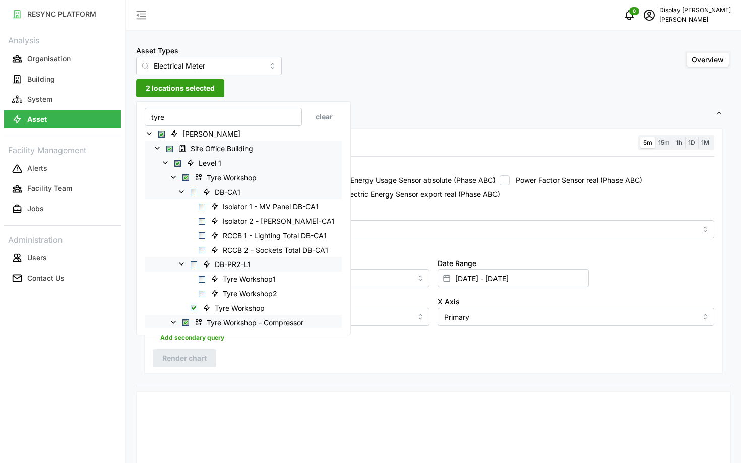
click at [319, 380] on div "Resolution 5m 15m 1h 1D 1M Recommended Metrics Electric Power Sensor real (Phas…" at bounding box center [433, 256] width 595 height 261
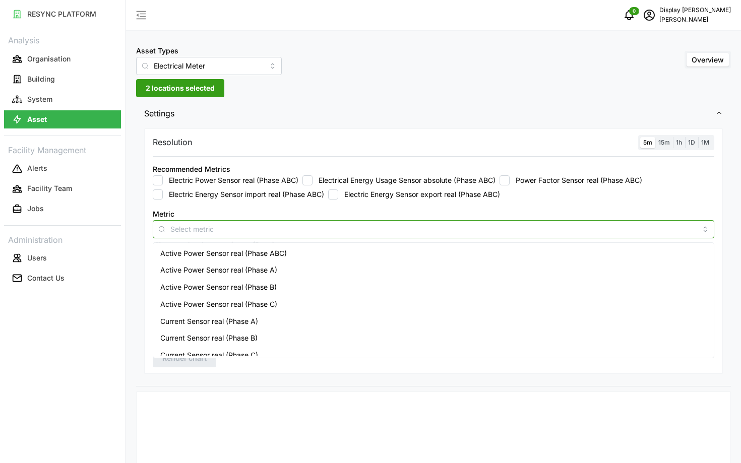
click at [353, 222] on div at bounding box center [434, 229] width 562 height 18
type input "e"
click at [307, 180] on input "Electrical Energy Usage Sensor absolute (Phase ABC)" at bounding box center [307, 180] width 10 height 10
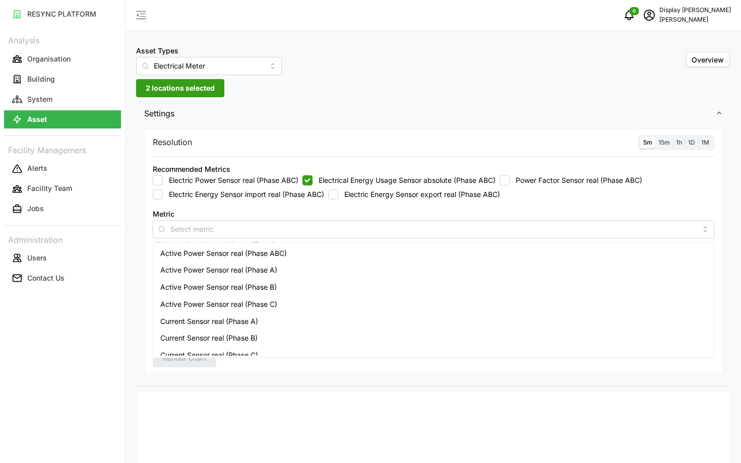
checkbox input "true"
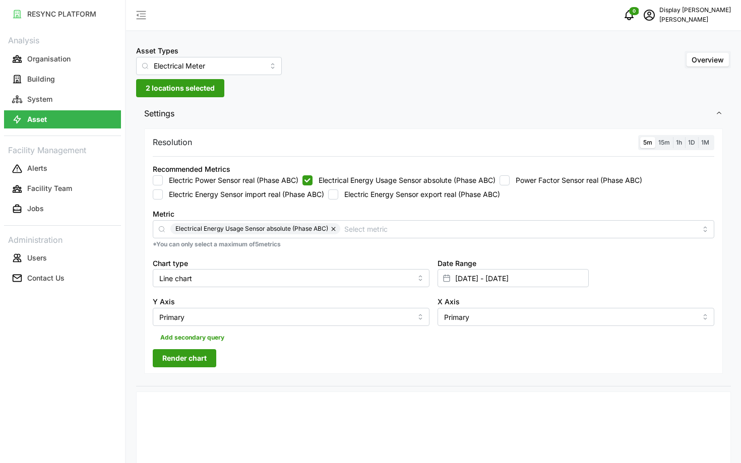
click at [206, 362] on span "Render chart" at bounding box center [184, 358] width 44 height 17
click at [188, 94] on span "2 locations selected" at bounding box center [180, 88] width 69 height 17
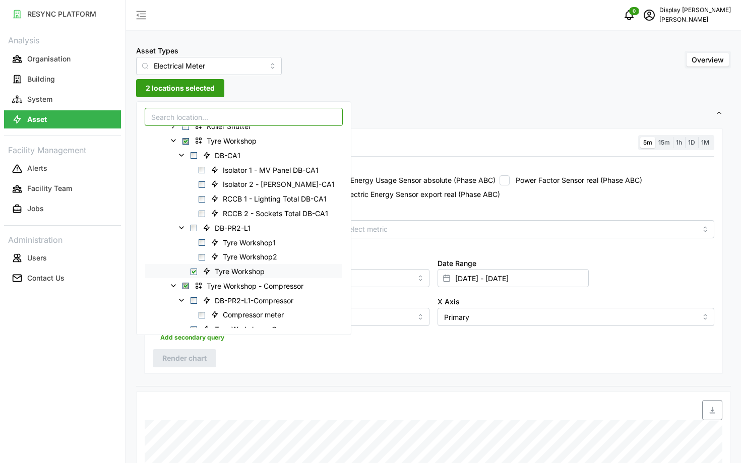
scroll to position [404, 0]
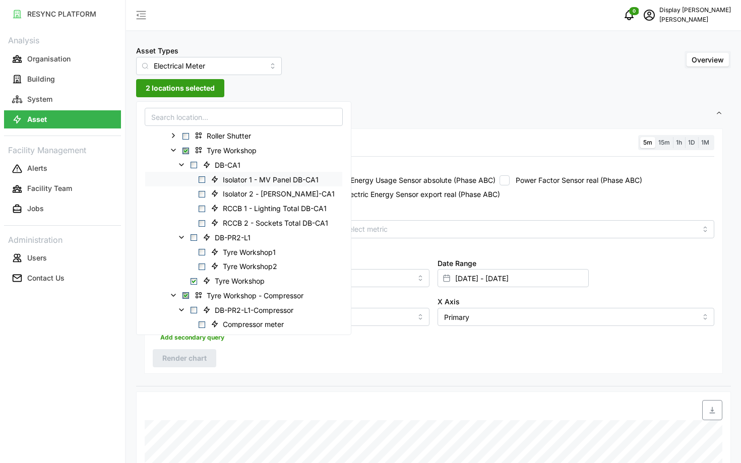
click at [203, 178] on span "Select Isolator 1 - MV Panel DB-CA1" at bounding box center [202, 179] width 7 height 7
click at [200, 195] on span "Select Isolator 2 - Crane DB-CA1" at bounding box center [202, 194] width 7 height 7
click at [202, 212] on div "RCCB 1 - Lighting Total DB-CA1" at bounding box center [243, 208] width 197 height 15
click at [202, 211] on span "Select RCCB 1 - Lighting Total DB-CA1" at bounding box center [202, 209] width 7 height 7
click at [201, 223] on span "Select RCCB 2 - Sockets Total DB-CA1" at bounding box center [202, 223] width 7 height 7
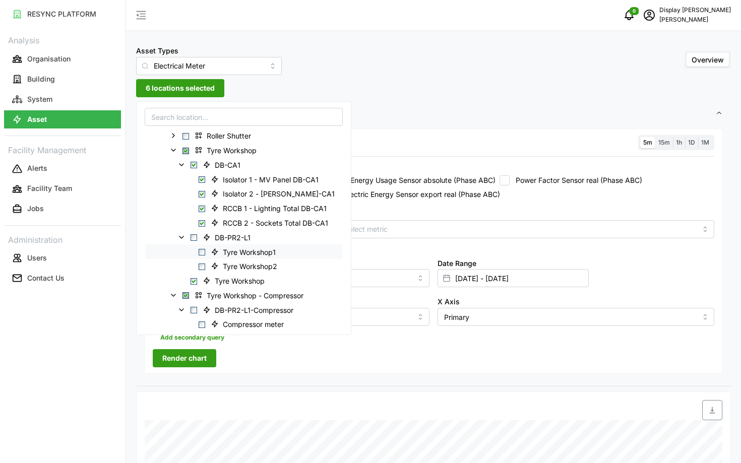
click at [202, 254] on span "Select Tyre Workshop1" at bounding box center [202, 252] width 7 height 7
click at [202, 267] on span "Select Tyre Workshop2" at bounding box center [202, 267] width 7 height 7
click at [184, 296] on span "Select Tyre Workshop - Compressor" at bounding box center [185, 295] width 7 height 7
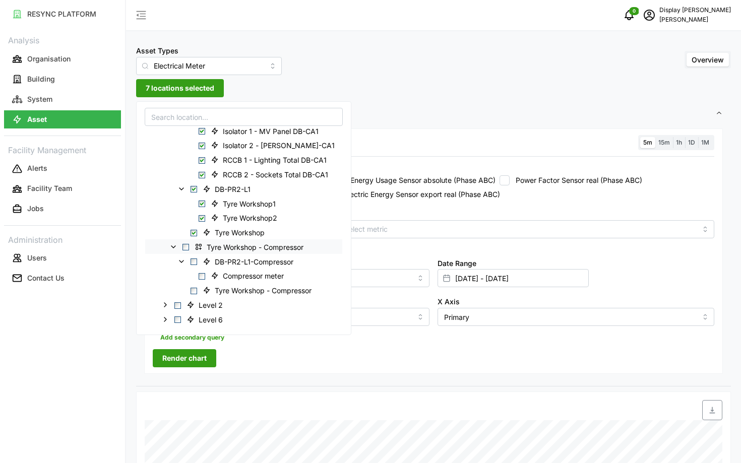
scroll to position [460, 0]
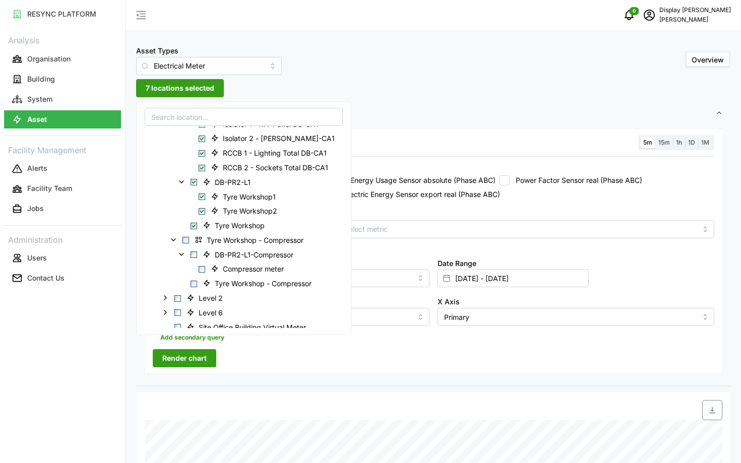
click at [182, 362] on span "Render chart" at bounding box center [184, 358] width 44 height 17
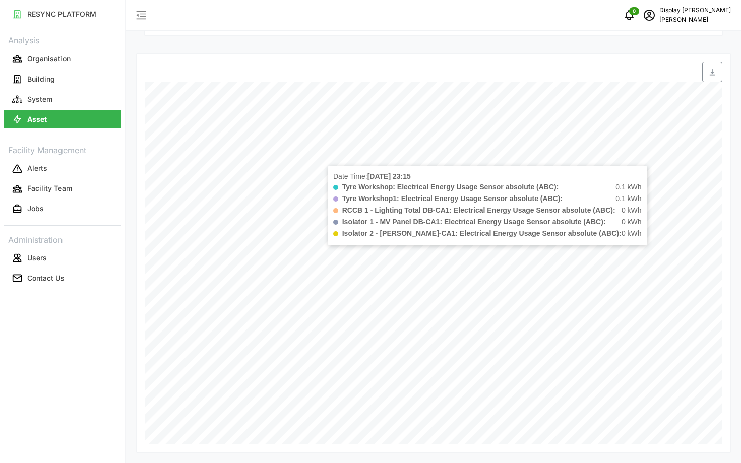
scroll to position [0, 0]
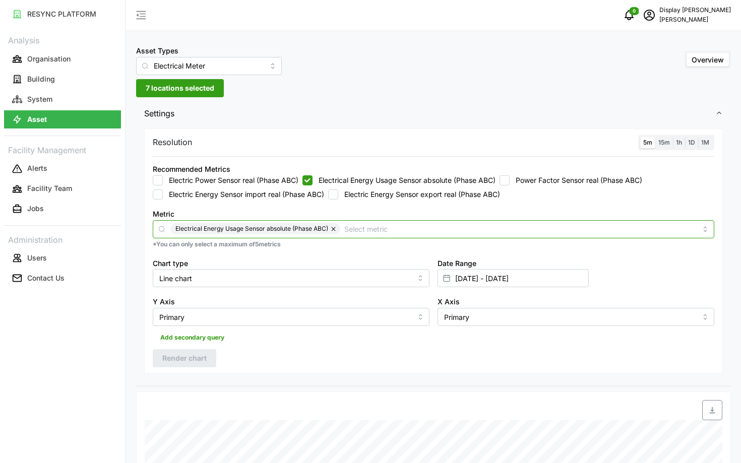
click at [364, 232] on input "Metric" at bounding box center [520, 228] width 352 height 11
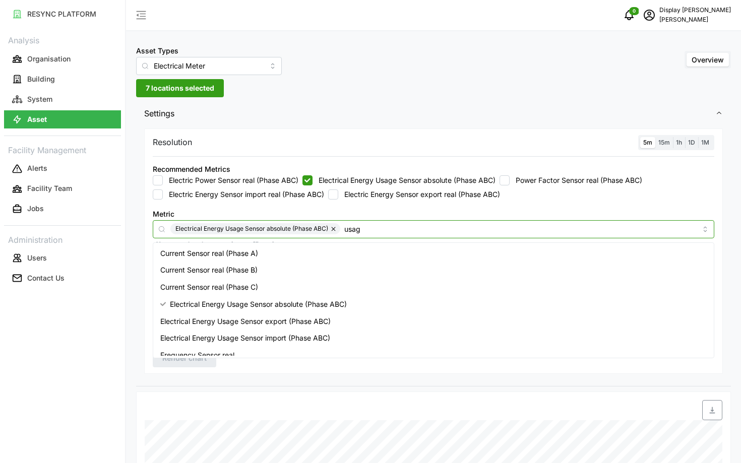
type input "usage"
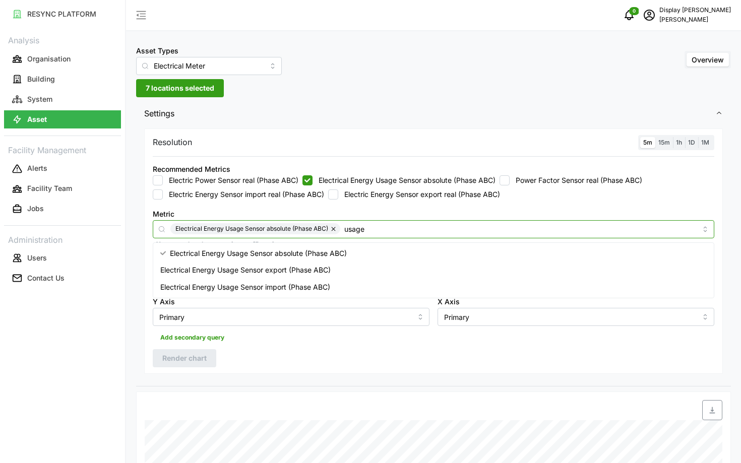
click at [335, 279] on div "Electrical Energy Usage Sensor import (Phase ABC)" at bounding box center [433, 287] width 556 height 17
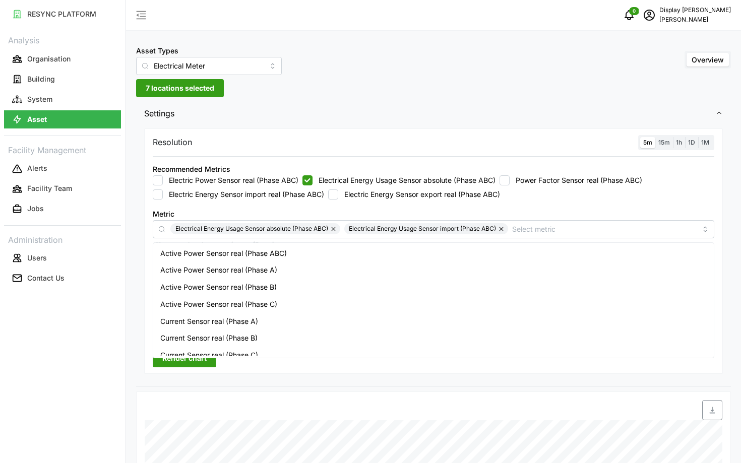
click at [166, 373] on div "Resolution 5m 15m 1h 1D 1M Recommended Metrics Electric Power Sensor real (Phas…" at bounding box center [433, 252] width 579 height 246
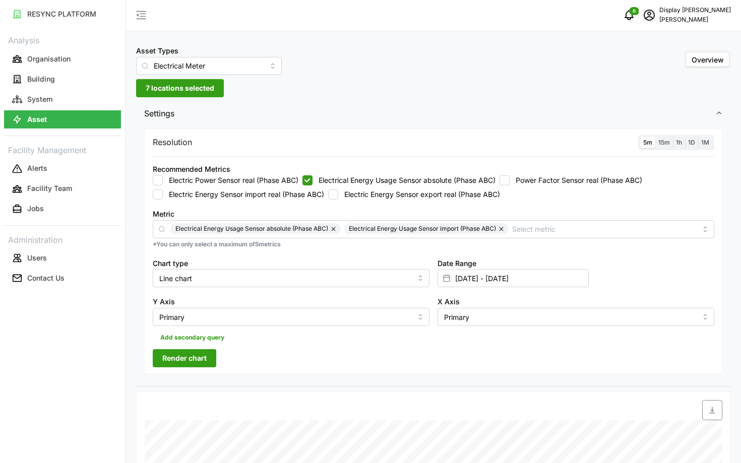
click at [180, 360] on span "Render chart" at bounding box center [184, 358] width 44 height 17
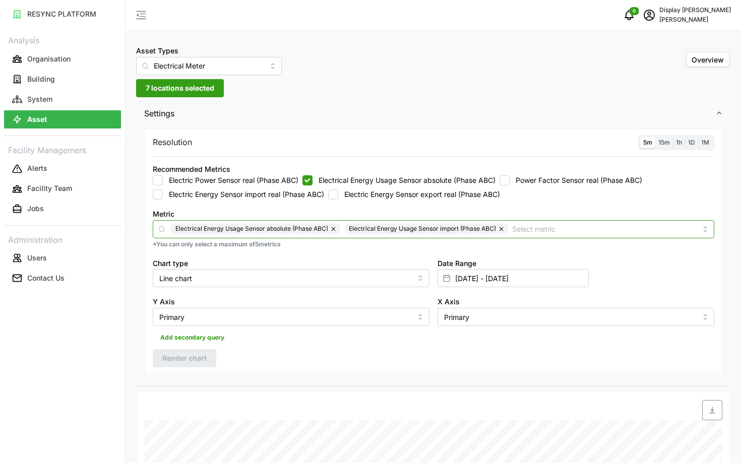
click at [524, 234] on input "Metric" at bounding box center [604, 228] width 184 height 11
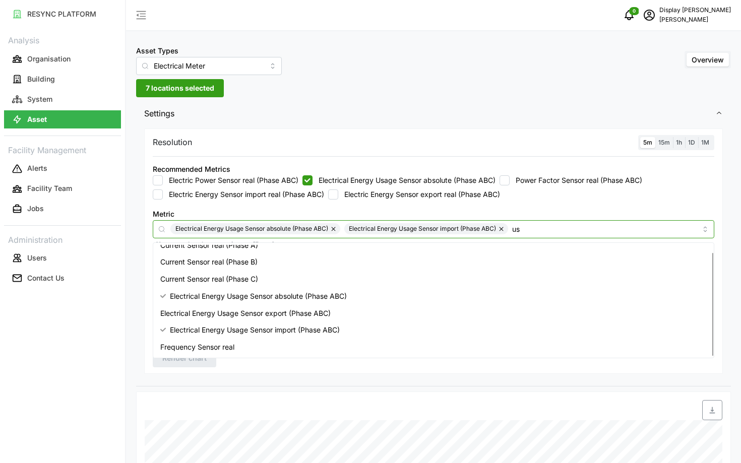
scroll to position [8, 0]
type input "usage"
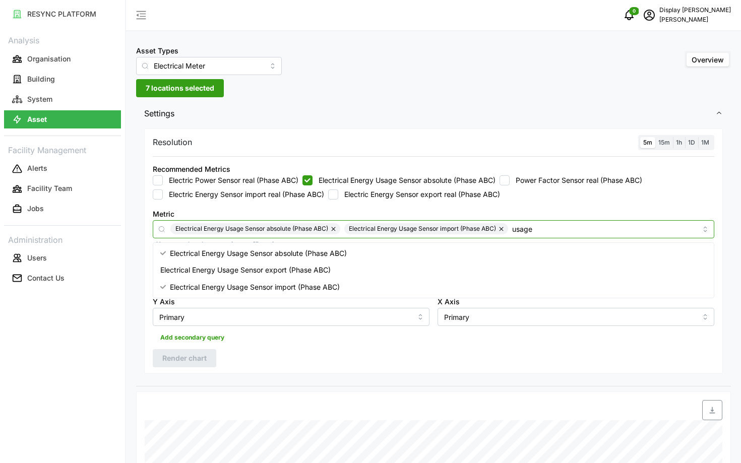
click at [301, 267] on span "Electrical Energy Usage Sensor export (Phase ABC)" at bounding box center [245, 270] width 170 height 11
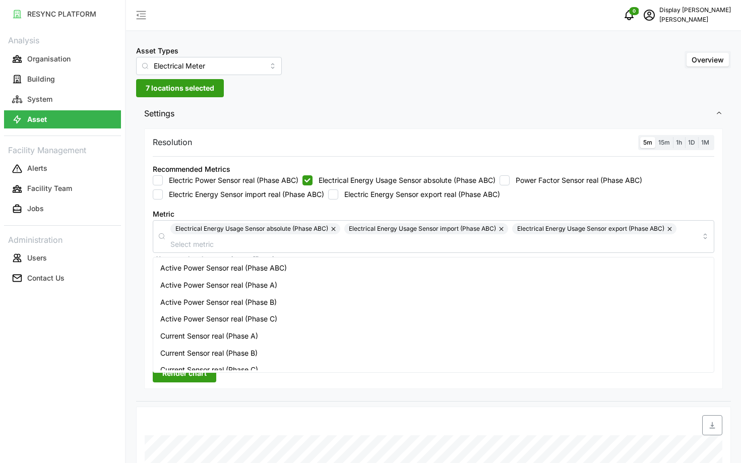
click at [196, 379] on span "Render chart" at bounding box center [184, 373] width 44 height 17
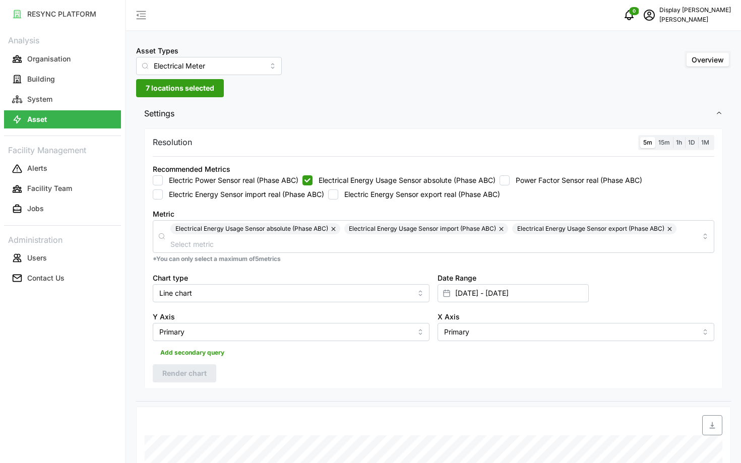
click at [182, 82] on span "7 locations selected" at bounding box center [180, 88] width 69 height 17
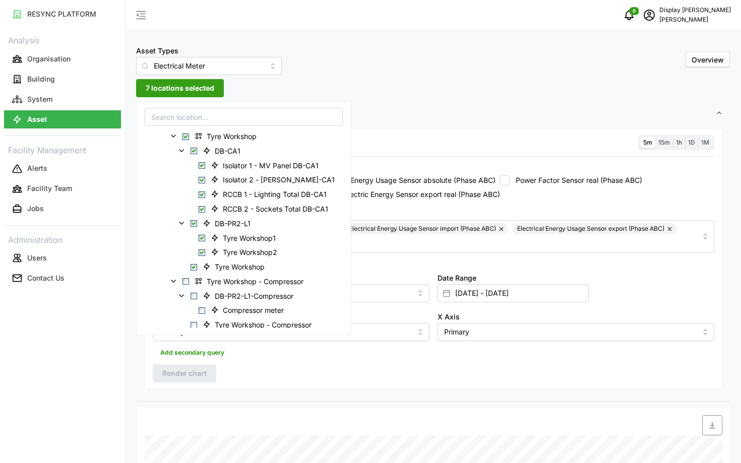
scroll to position [439, 0]
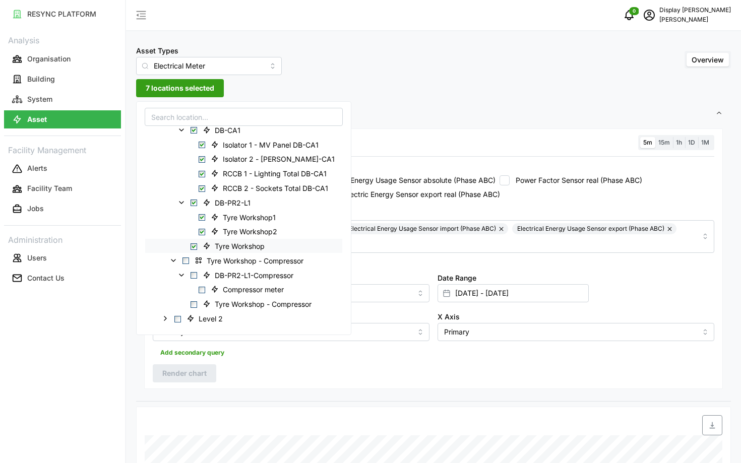
click at [193, 248] on span "Select Tyre Workshop" at bounding box center [194, 246] width 7 height 7
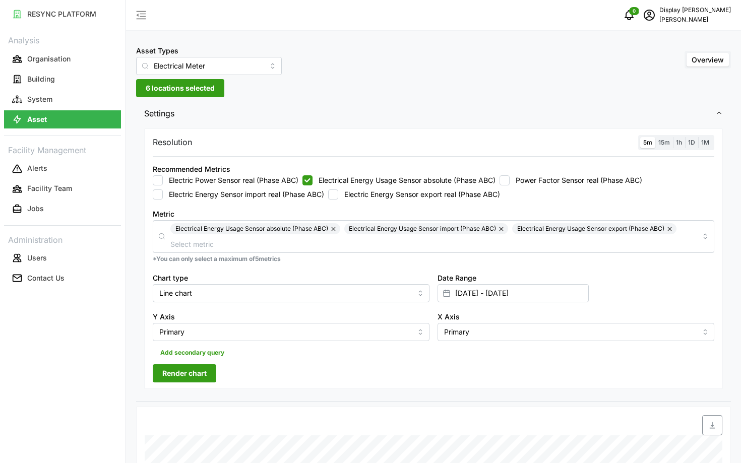
click at [197, 369] on span "Render chart" at bounding box center [184, 373] width 44 height 17
click at [176, 88] on span "6 locations selected" at bounding box center [180, 88] width 69 height 17
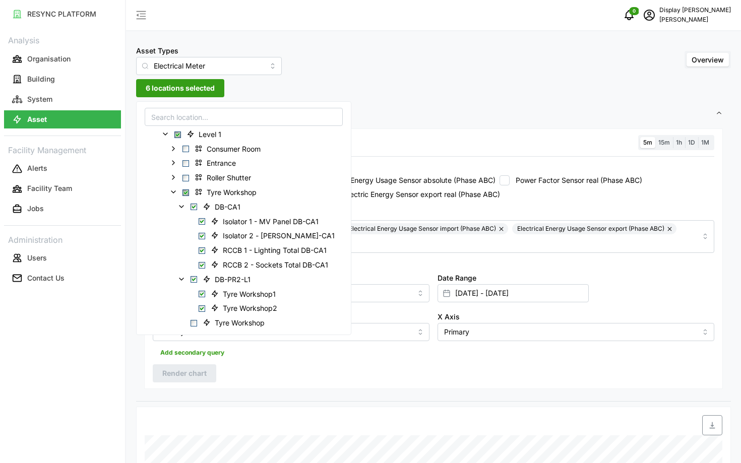
scroll to position [368, 0]
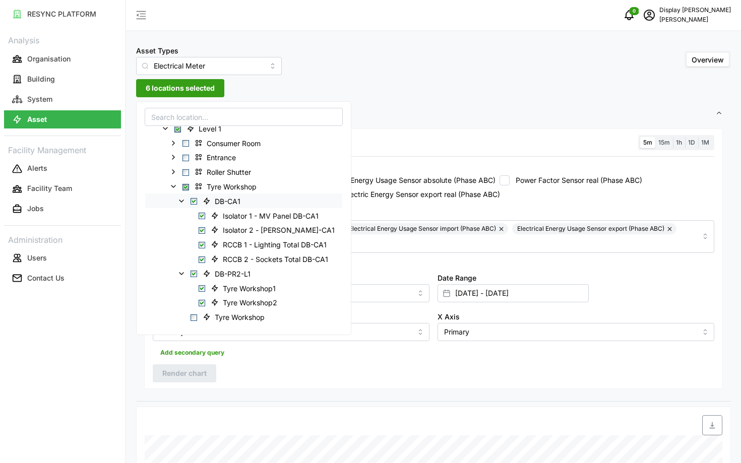
click at [193, 201] on span "Select DB-CA1" at bounding box center [194, 201] width 7 height 7
click at [194, 275] on span "Select DB-PR2-L1" at bounding box center [194, 274] width 7 height 7
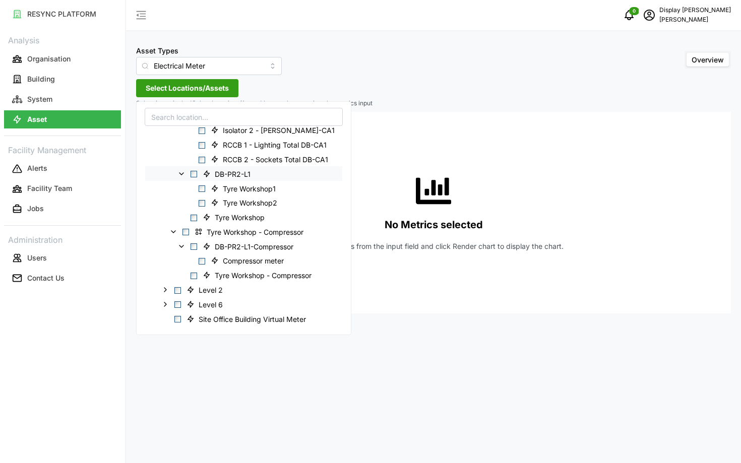
scroll to position [469, 0]
click at [194, 243] on span "Select DB-PR2-L1-Compressor" at bounding box center [194, 245] width 7 height 7
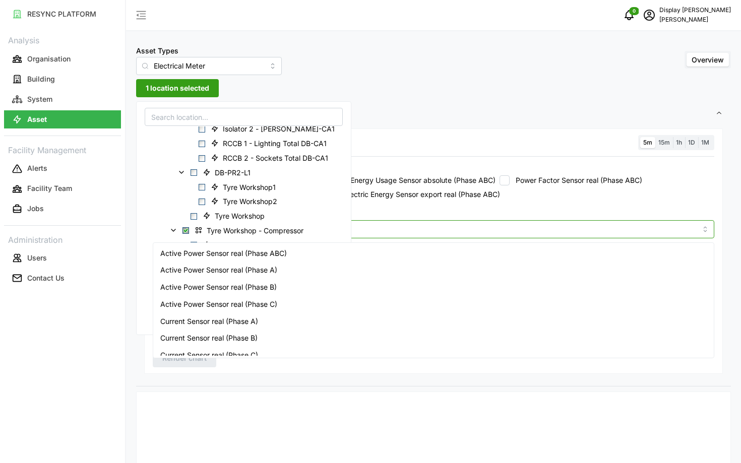
click at [424, 232] on input "Metric" at bounding box center [433, 228] width 526 height 11
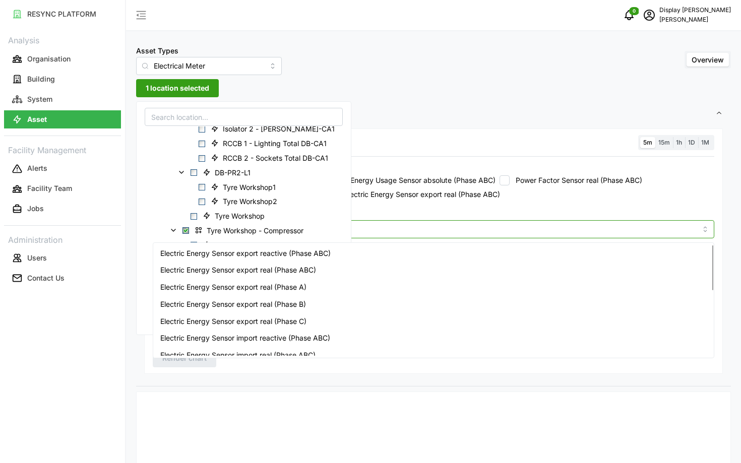
type input "energy"
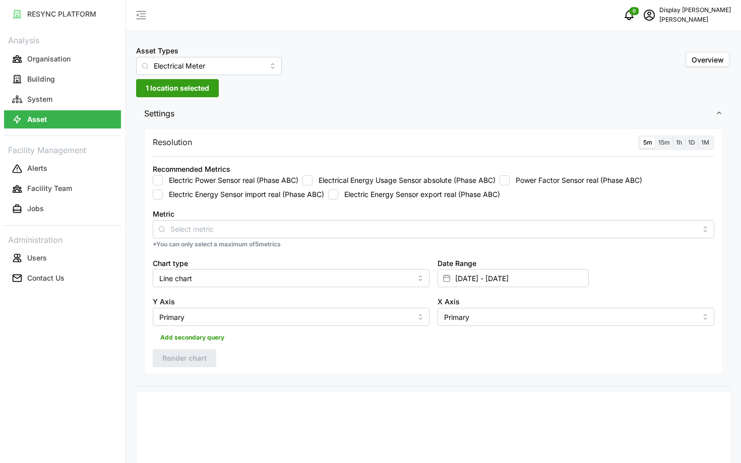
click at [376, 177] on label "Electrical Energy Usage Sensor absolute (Phase ABC)" at bounding box center [404, 180] width 183 height 10
click at [313, 177] on input "Electrical Energy Usage Sensor absolute (Phase ABC)" at bounding box center [307, 180] width 10 height 10
checkbox input "true"
click at [202, 352] on span "Render chart" at bounding box center [184, 358] width 44 height 17
click at [175, 97] on button "1 location selected" at bounding box center [177, 88] width 83 height 18
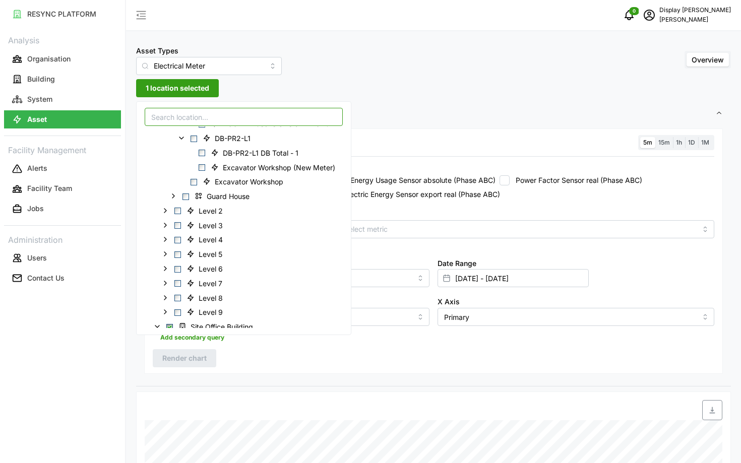
scroll to position [124, 0]
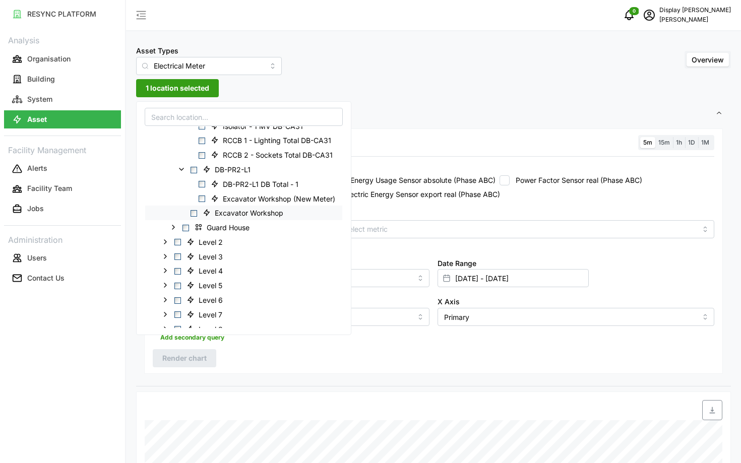
click at [192, 215] on span "Select Excavator Workshop" at bounding box center [194, 213] width 7 height 7
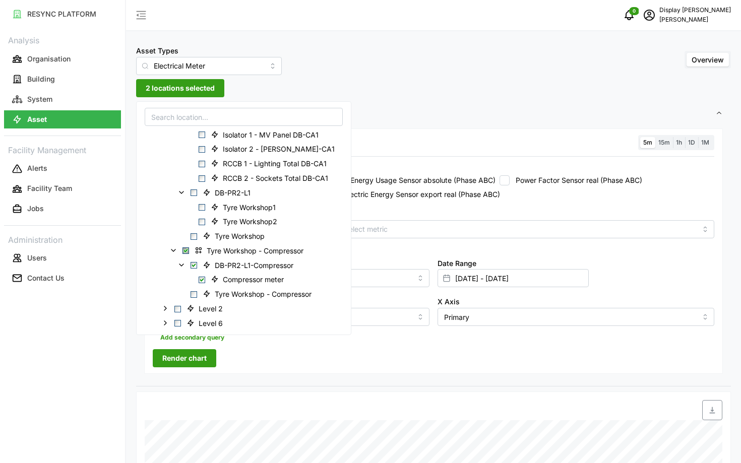
scroll to position [477, 0]
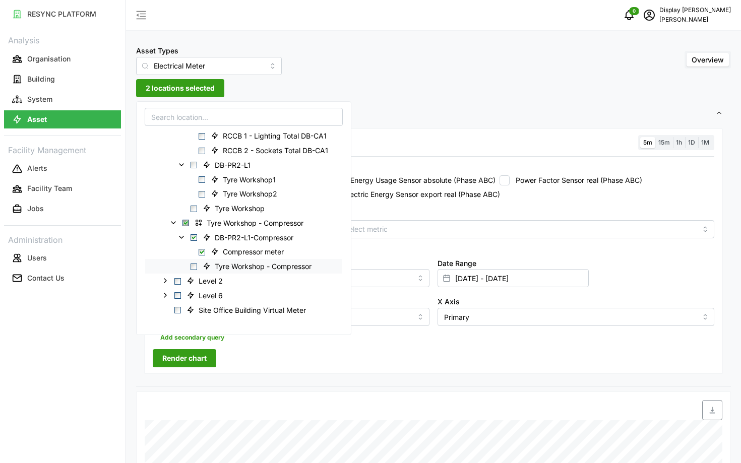
click at [193, 268] on span "Select Tyre Workshop - Compressor" at bounding box center [194, 267] width 7 height 7
click at [193, 208] on span "Select Tyre Workshop" at bounding box center [194, 208] width 7 height 7
click at [188, 222] on span "Select Tyre Workshop - Compressor" at bounding box center [185, 223] width 7 height 7
click at [194, 269] on span "Select Tyre Workshop - Compressor" at bounding box center [194, 267] width 7 height 7
click at [208, 359] on button "Render chart" at bounding box center [185, 358] width 64 height 18
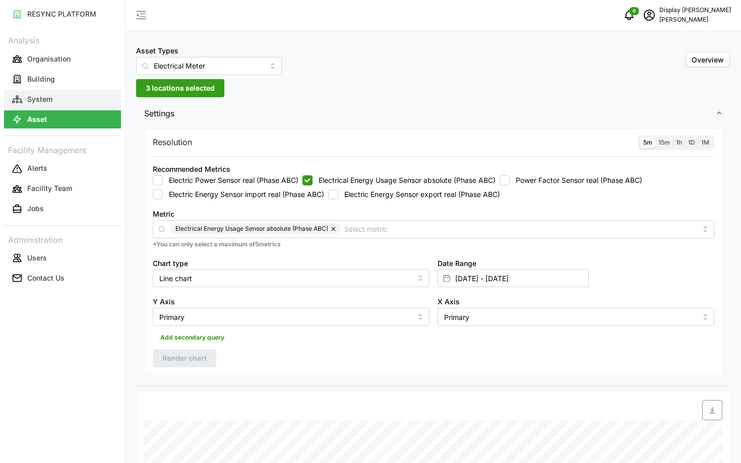
click at [70, 94] on button "System" at bounding box center [62, 99] width 117 height 18
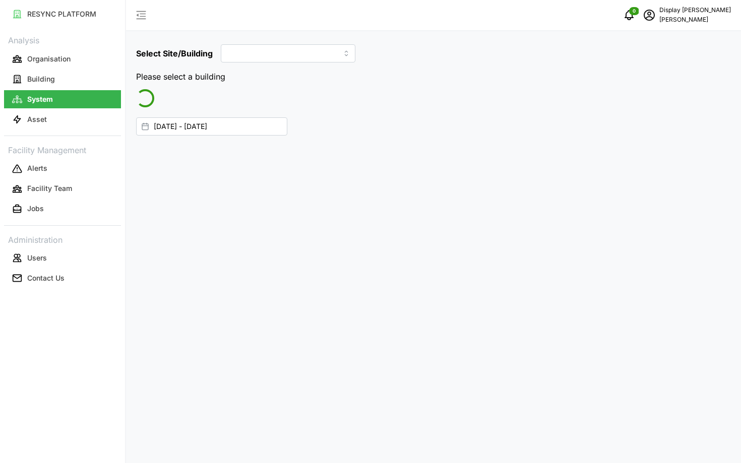
type input "[GEOGRAPHIC_DATA]"
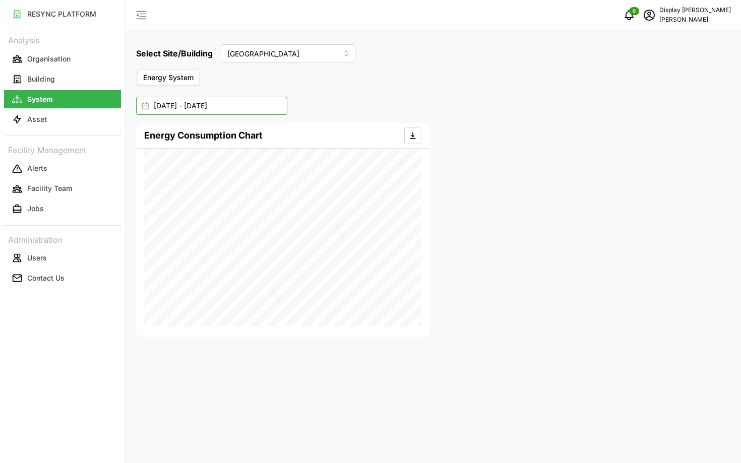
click at [218, 109] on input "[DATE] - [DATE]" at bounding box center [211, 106] width 151 height 18
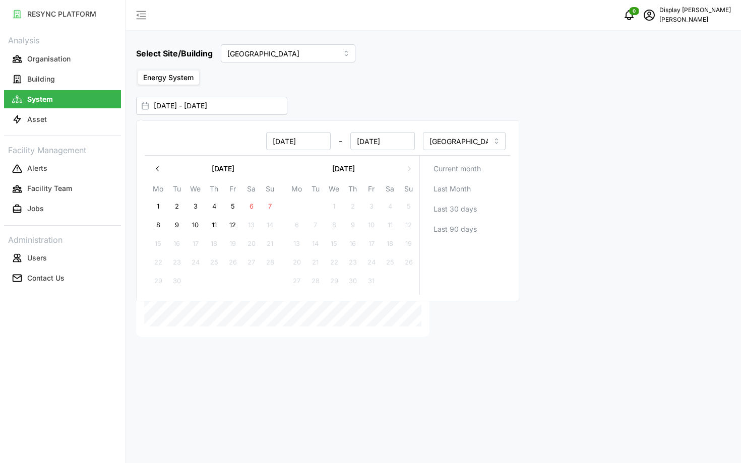
click at [397, 85] on div "Energy System" at bounding box center [433, 78] width 595 height 18
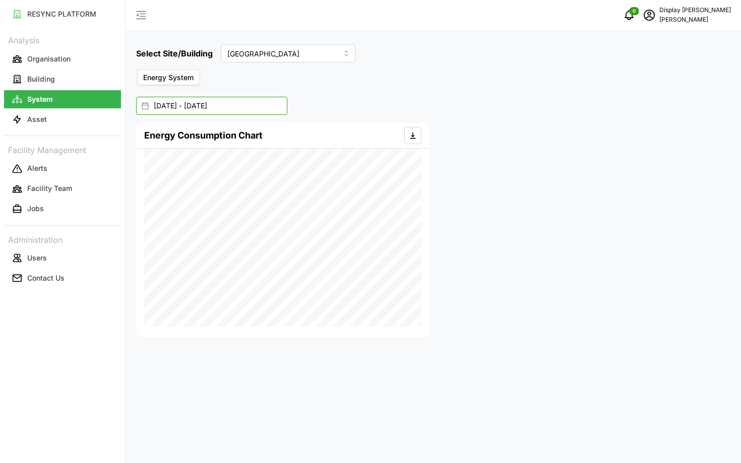
click at [247, 102] on input "[DATE] - [DATE]" at bounding box center [211, 106] width 151 height 18
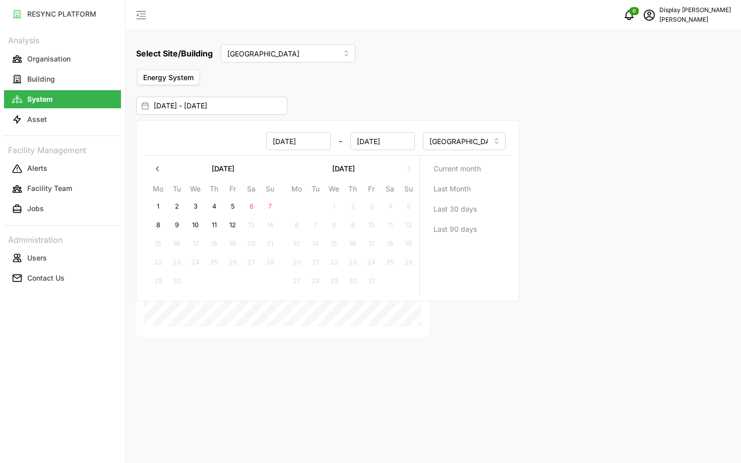
click at [416, 97] on div "[DATE] - [DATE]" at bounding box center [428, 106] width 585 height 18
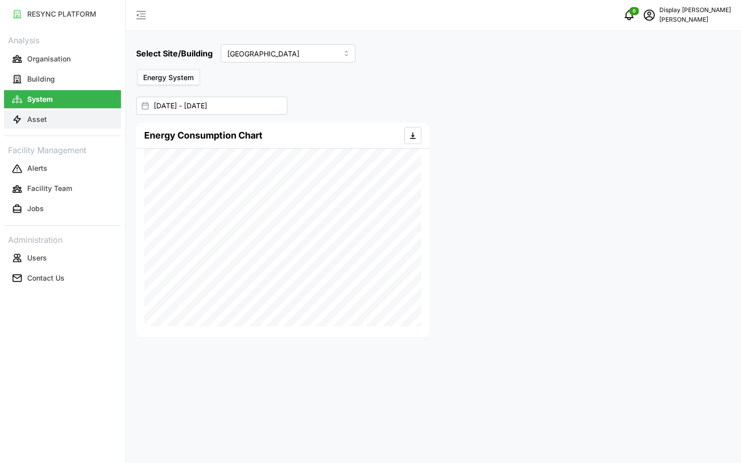
click at [86, 125] on button "Asset" at bounding box center [62, 119] width 117 height 18
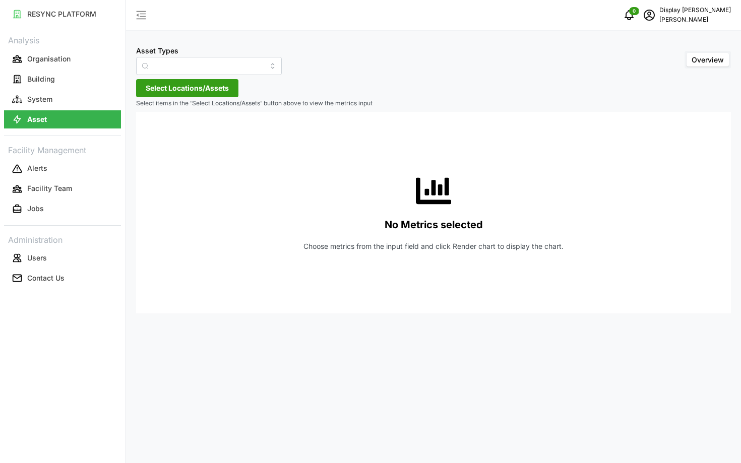
click at [164, 87] on span "Select Locations/Assets" at bounding box center [187, 88] width 83 height 17
type input "Condensing Unit"
click at [301, 211] on div "No Metrics selected Choose metrics from the input field and click Render chart …" at bounding box center [433, 213] width 579 height 202
click at [34, 87] on button "Building" at bounding box center [62, 79] width 117 height 18
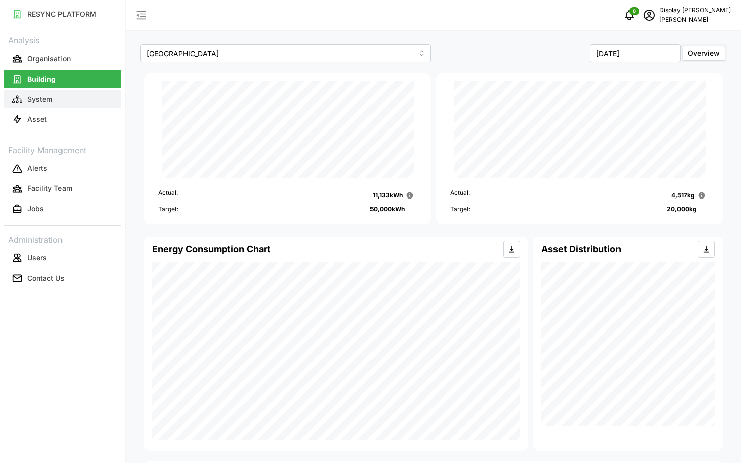
click at [89, 96] on button "System" at bounding box center [62, 99] width 117 height 18
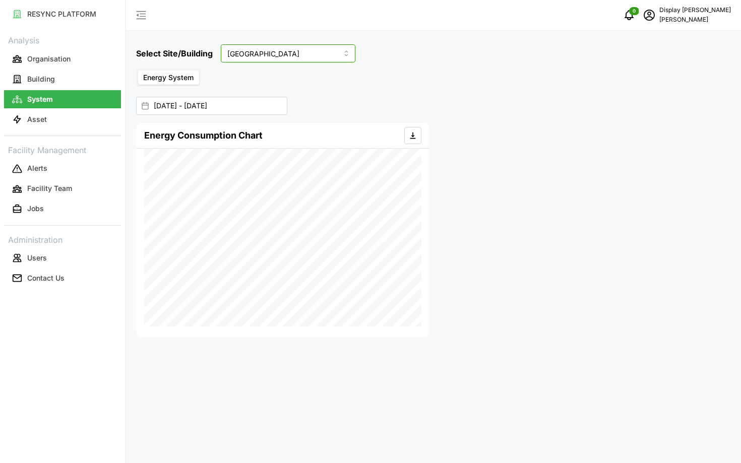
click at [280, 60] on input "[GEOGRAPHIC_DATA]" at bounding box center [288, 53] width 135 height 18
click at [284, 91] on span "Site Office Building" at bounding box center [260, 94] width 63 height 11
type input "Site Office Building"
